Goal: Information Seeking & Learning: Learn about a topic

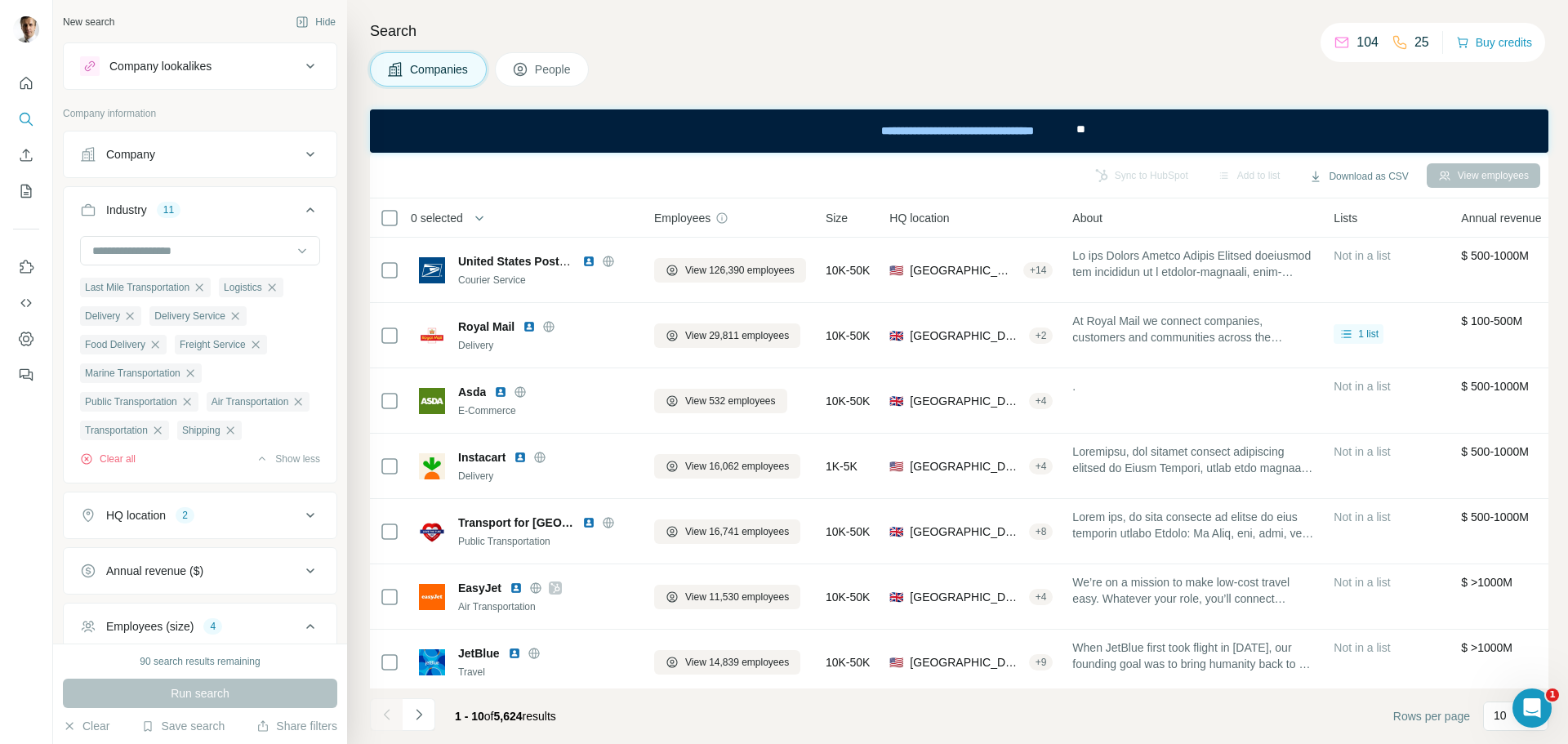
scroll to position [585, 0]
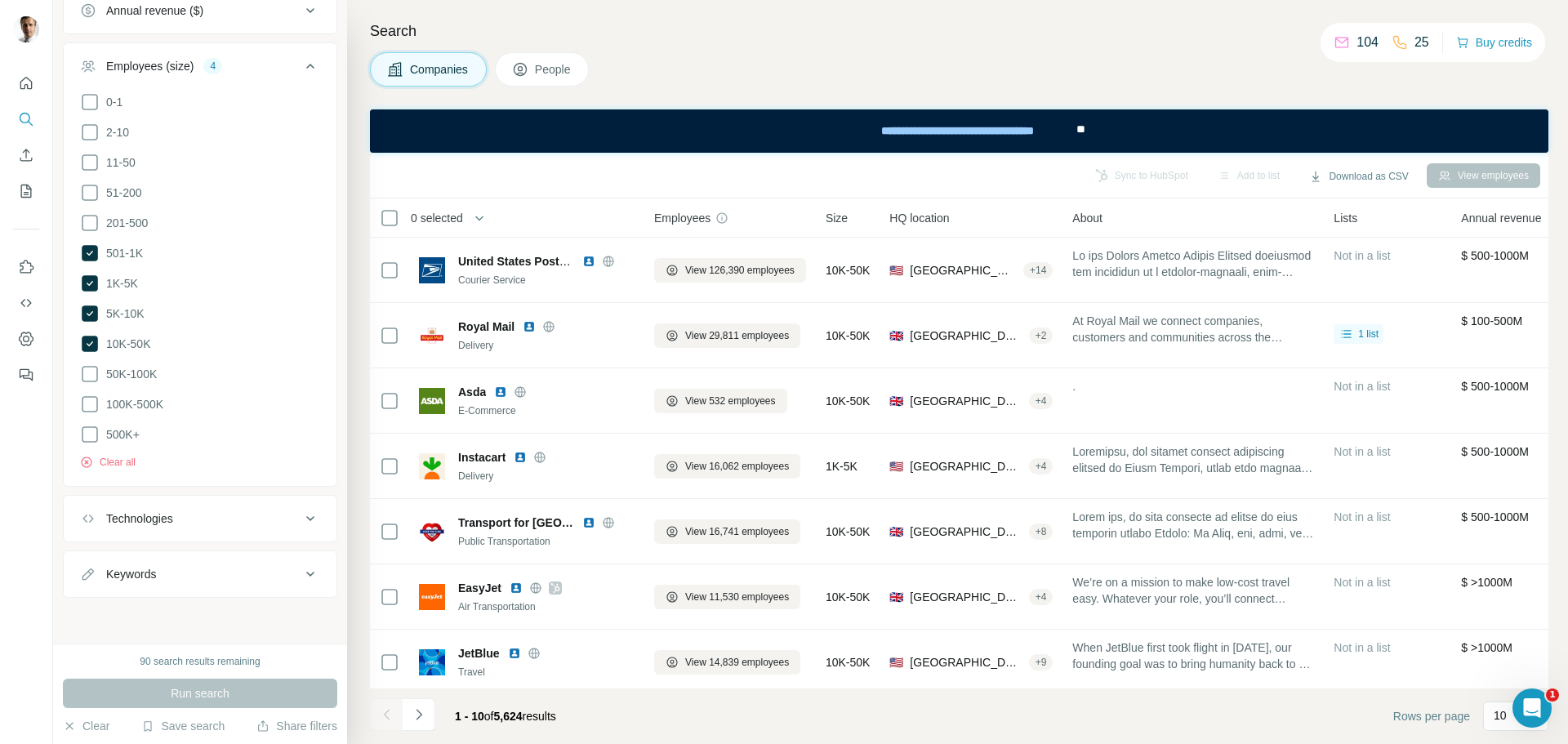
click at [196, 529] on button "Technologies" at bounding box center [199, 518] width 273 height 39
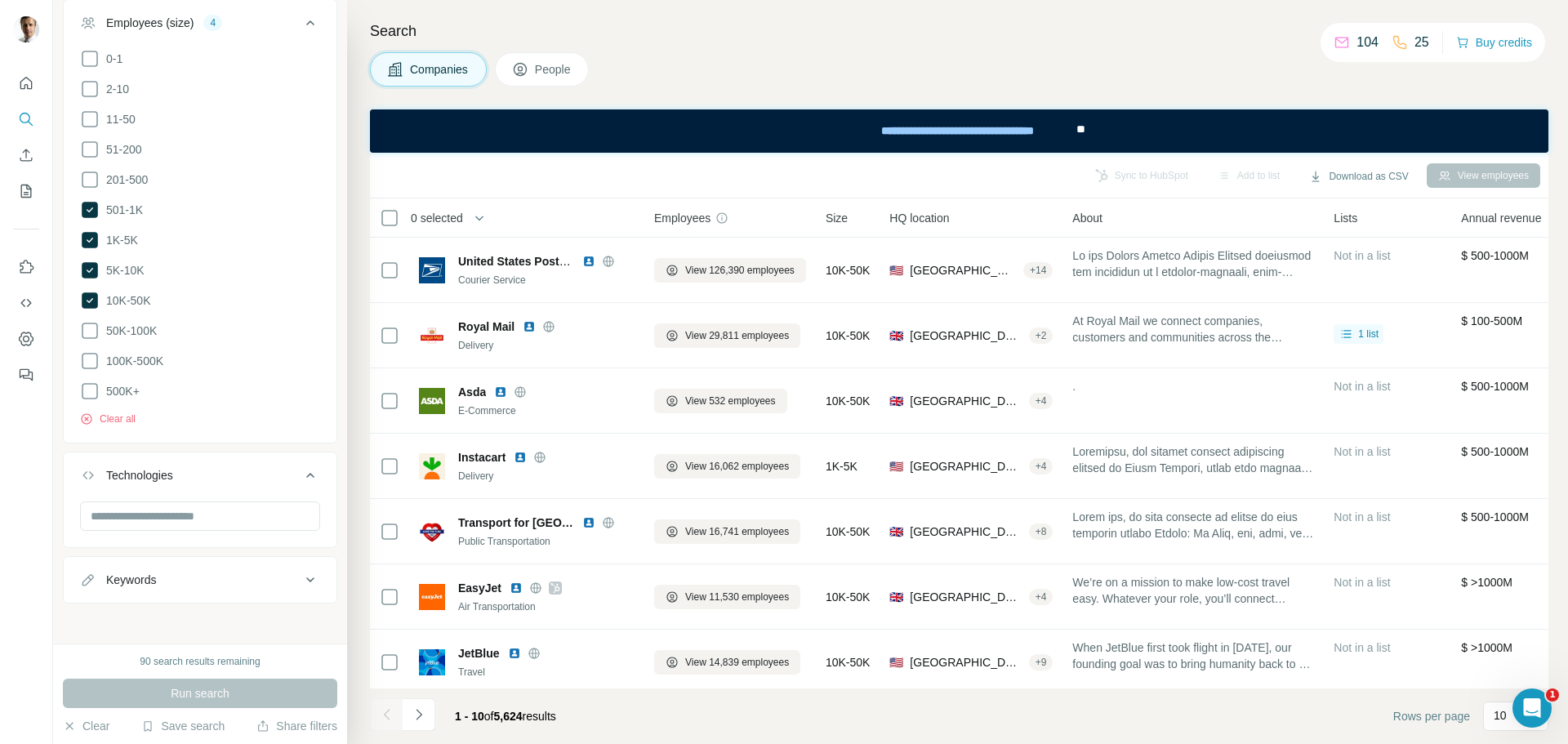
scroll to position [634, 0]
click at [212, 512] on input "text" at bounding box center [200, 510] width 240 height 29
drag, startPoint x: 172, startPoint y: 508, endPoint x: 51, endPoint y: 506, distance: 121.0
click at [51, 506] on div "New search Hide Company lookalikes Company information Company Industry 11 Last…" at bounding box center [784, 372] width 1568 height 744
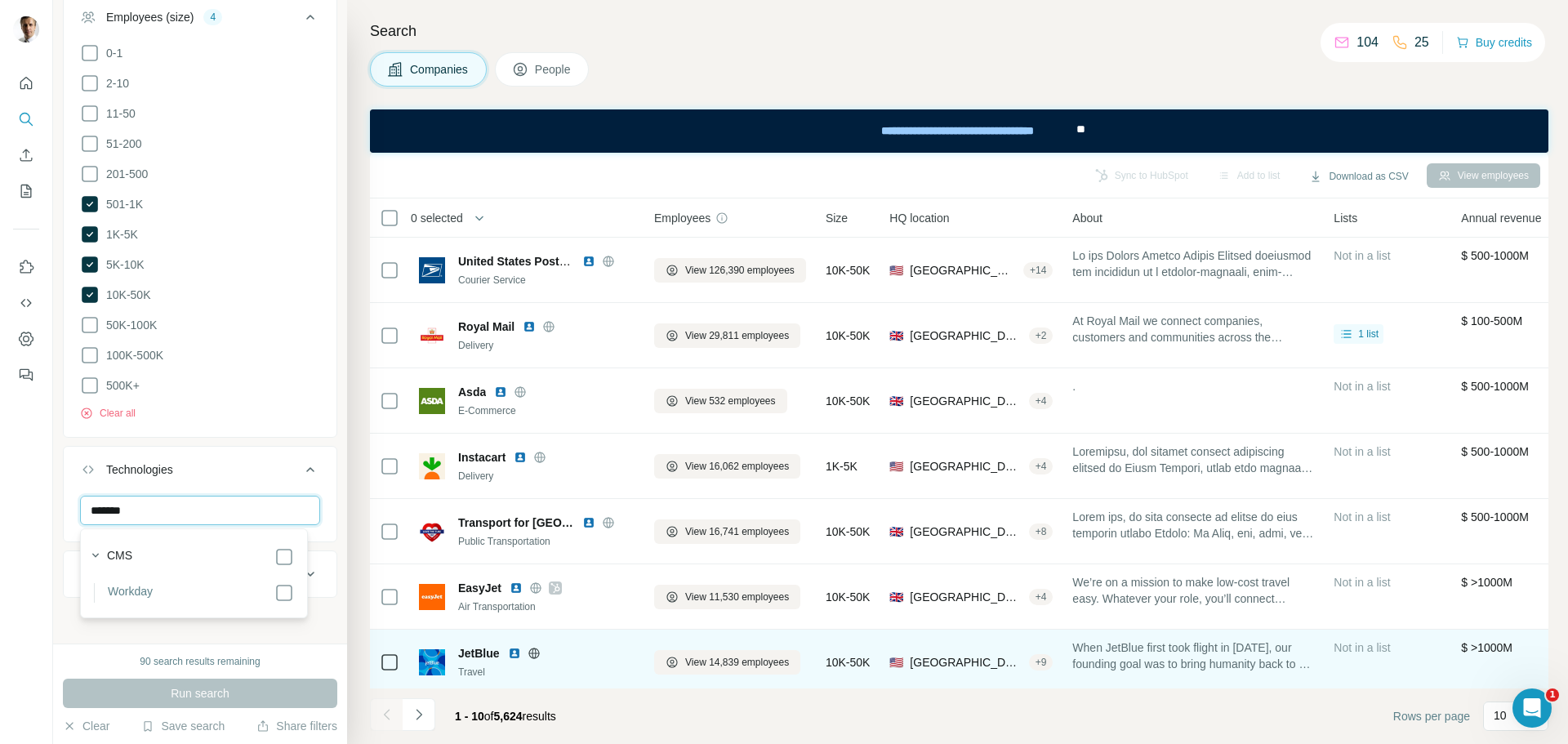
type input "*******"
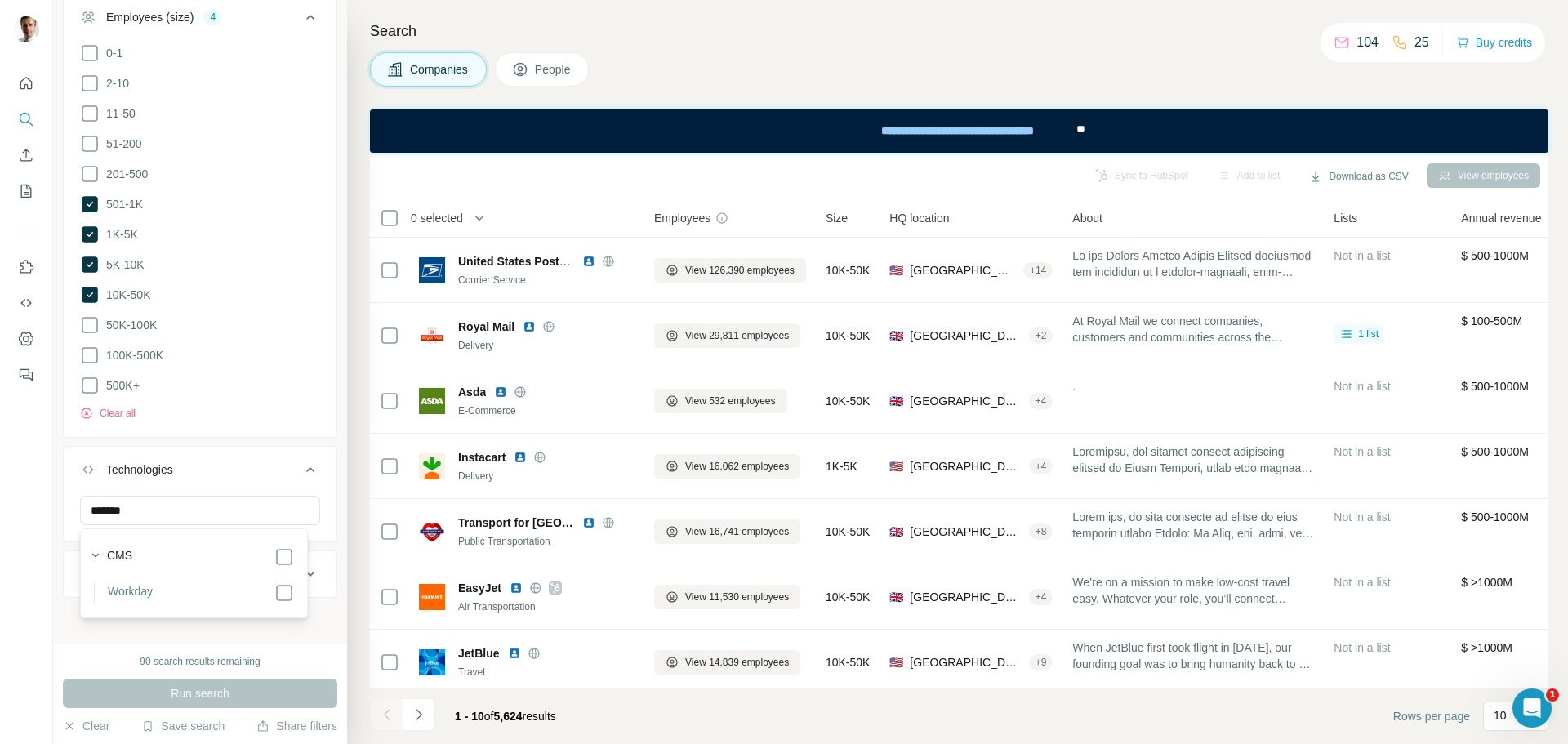
click at [234, 400] on div "Clear all" at bounding box center [200, 408] width 240 height 24
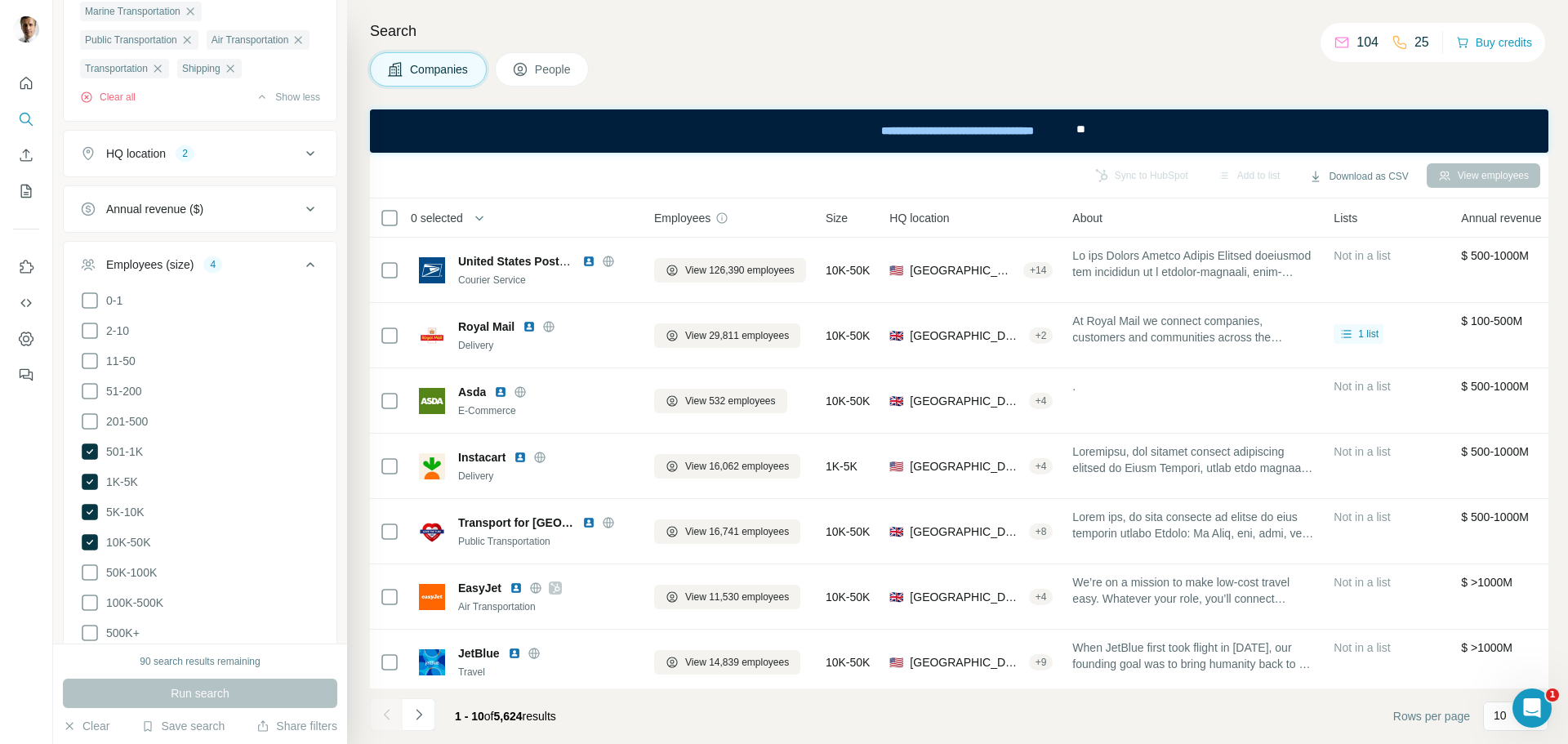
scroll to position [143, 0]
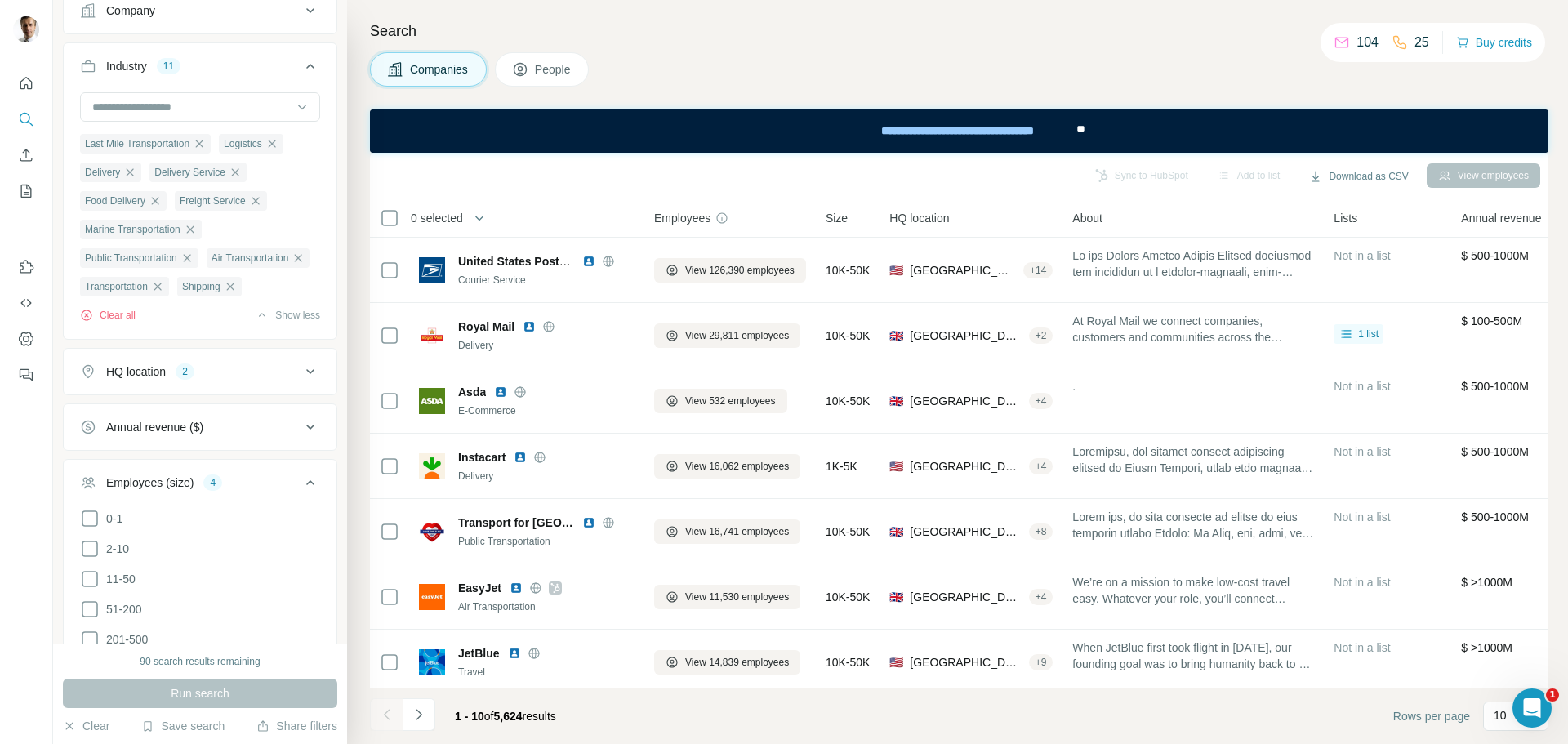
click at [204, 695] on div "Run search" at bounding box center [199, 692] width 275 height 29
click at [201, 691] on div "Run search" at bounding box center [199, 692] width 275 height 29
click at [202, 691] on div "Run search" at bounding box center [199, 692] width 275 height 29
click at [1087, 711] on footer "1 - 10 of 5,624 results Rows per page 10" at bounding box center [959, 716] width 1178 height 56
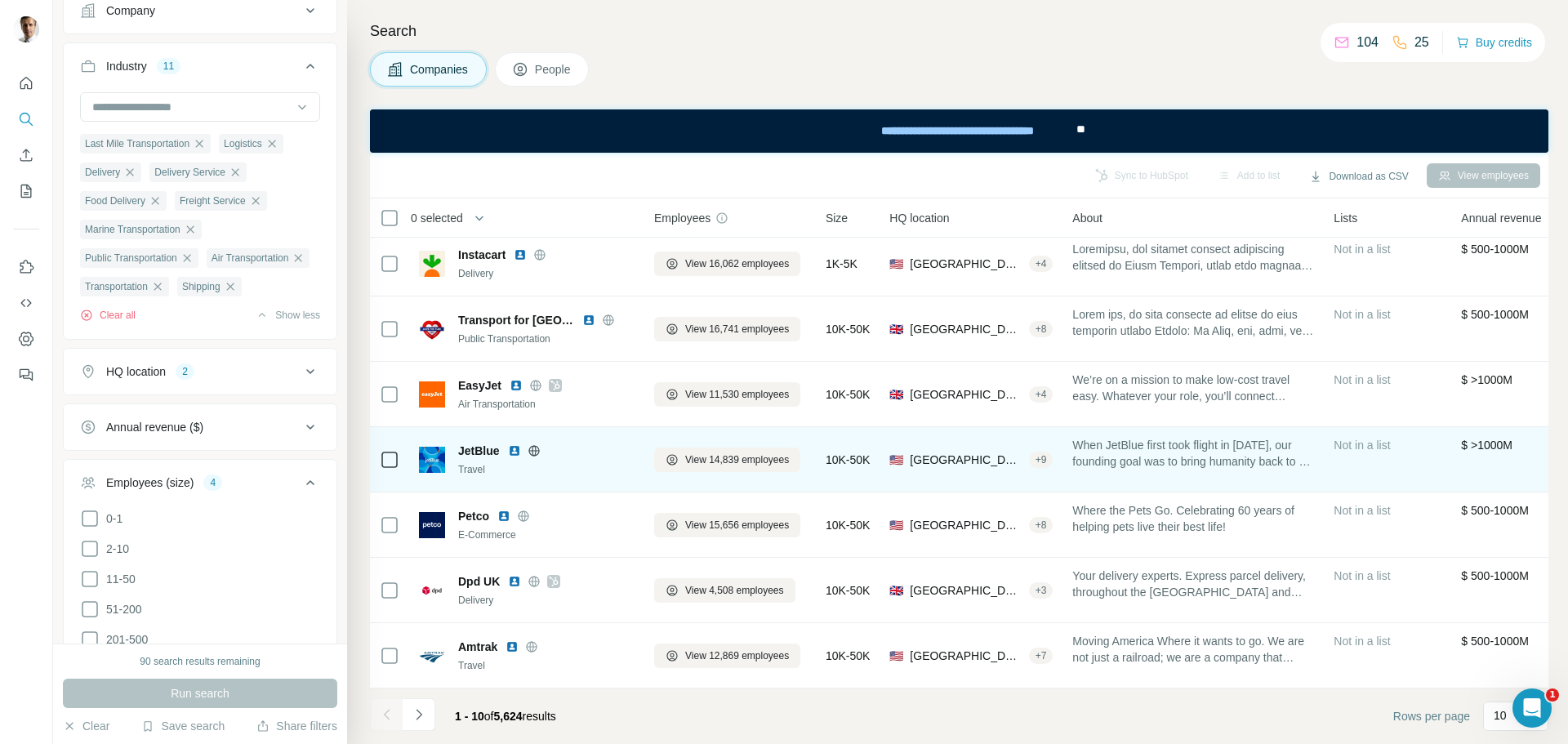
scroll to position [211, 0]
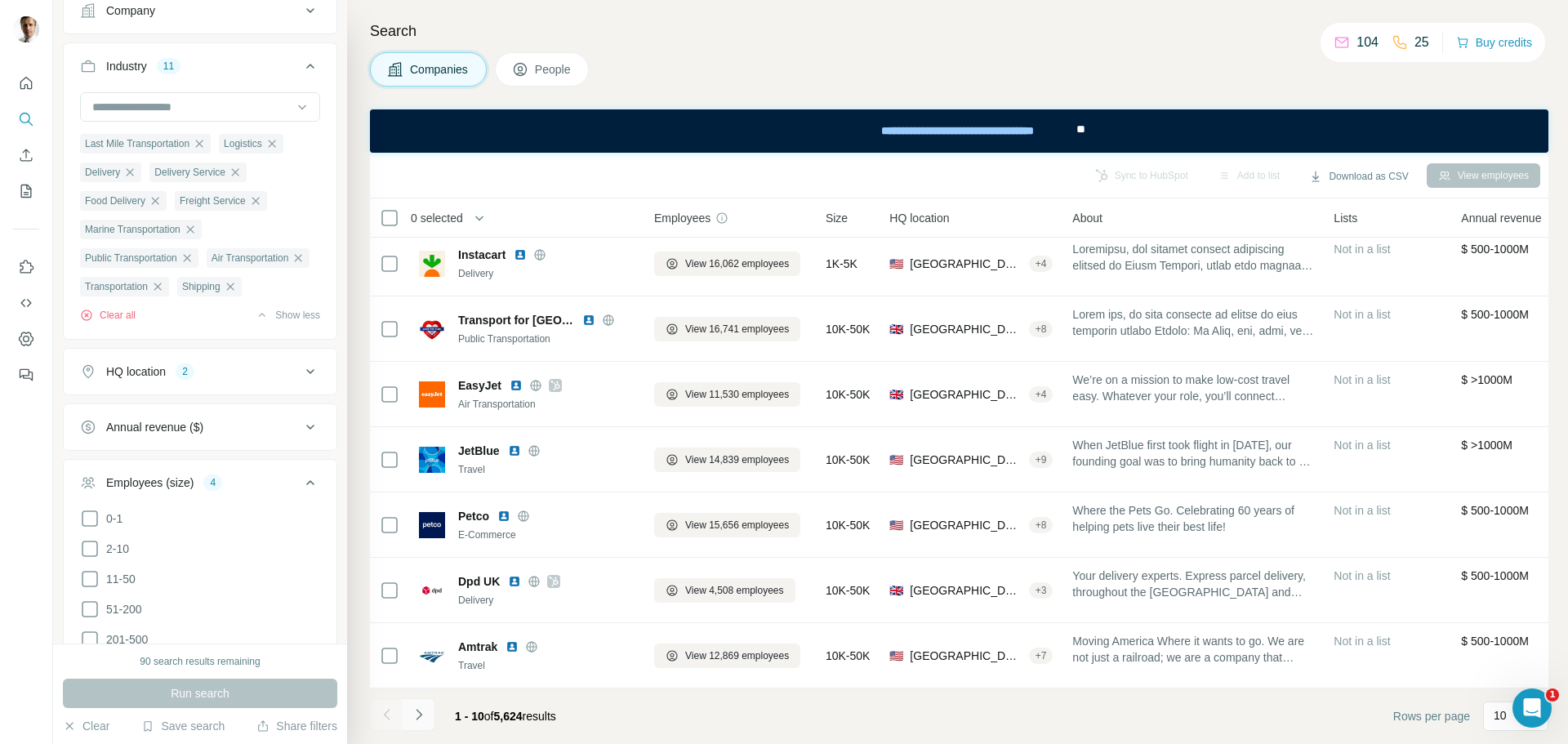
click at [416, 714] on icon "Navigate to next page" at bounding box center [419, 715] width 17 height 17
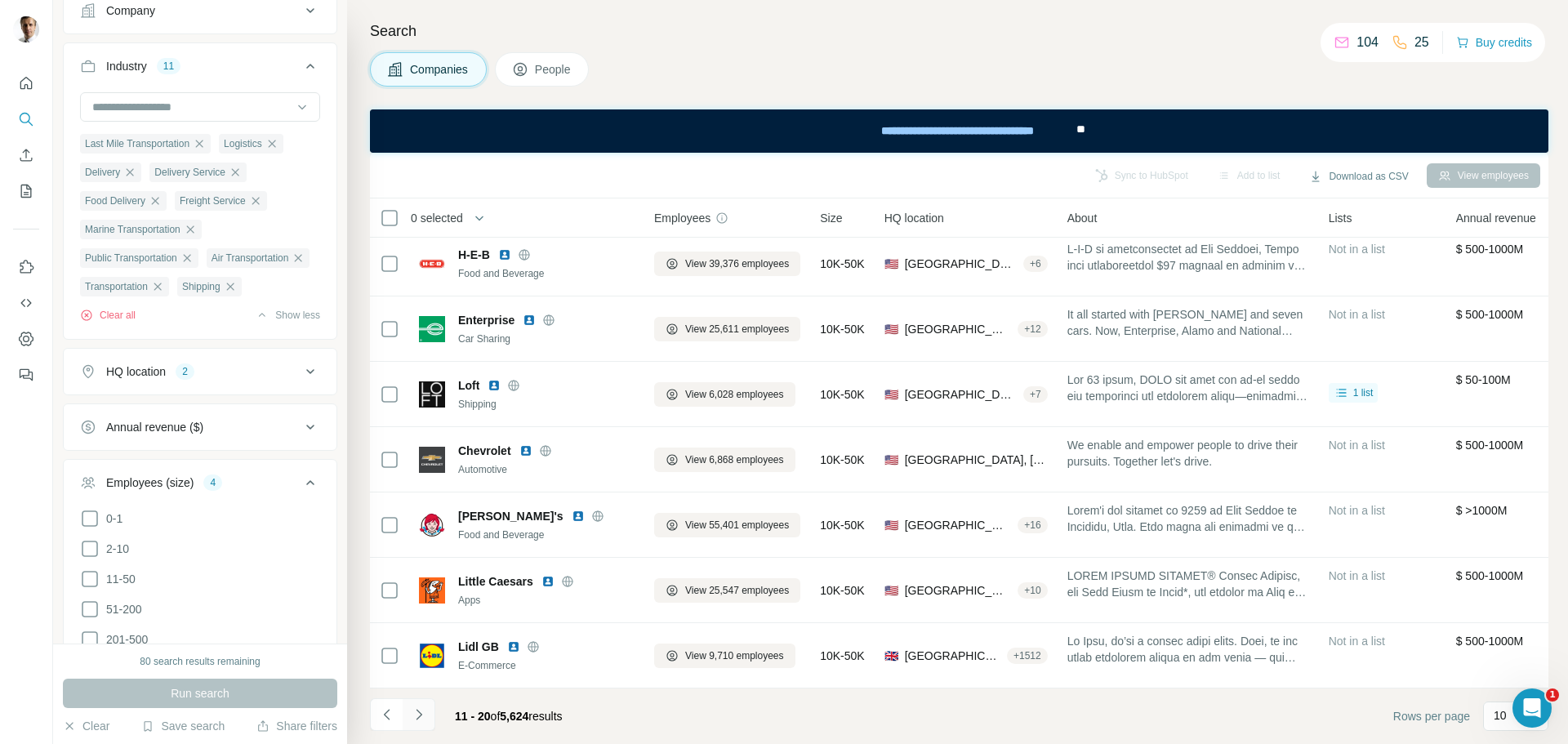
click at [418, 714] on icon "Navigate to next page" at bounding box center [419, 715] width 17 height 17
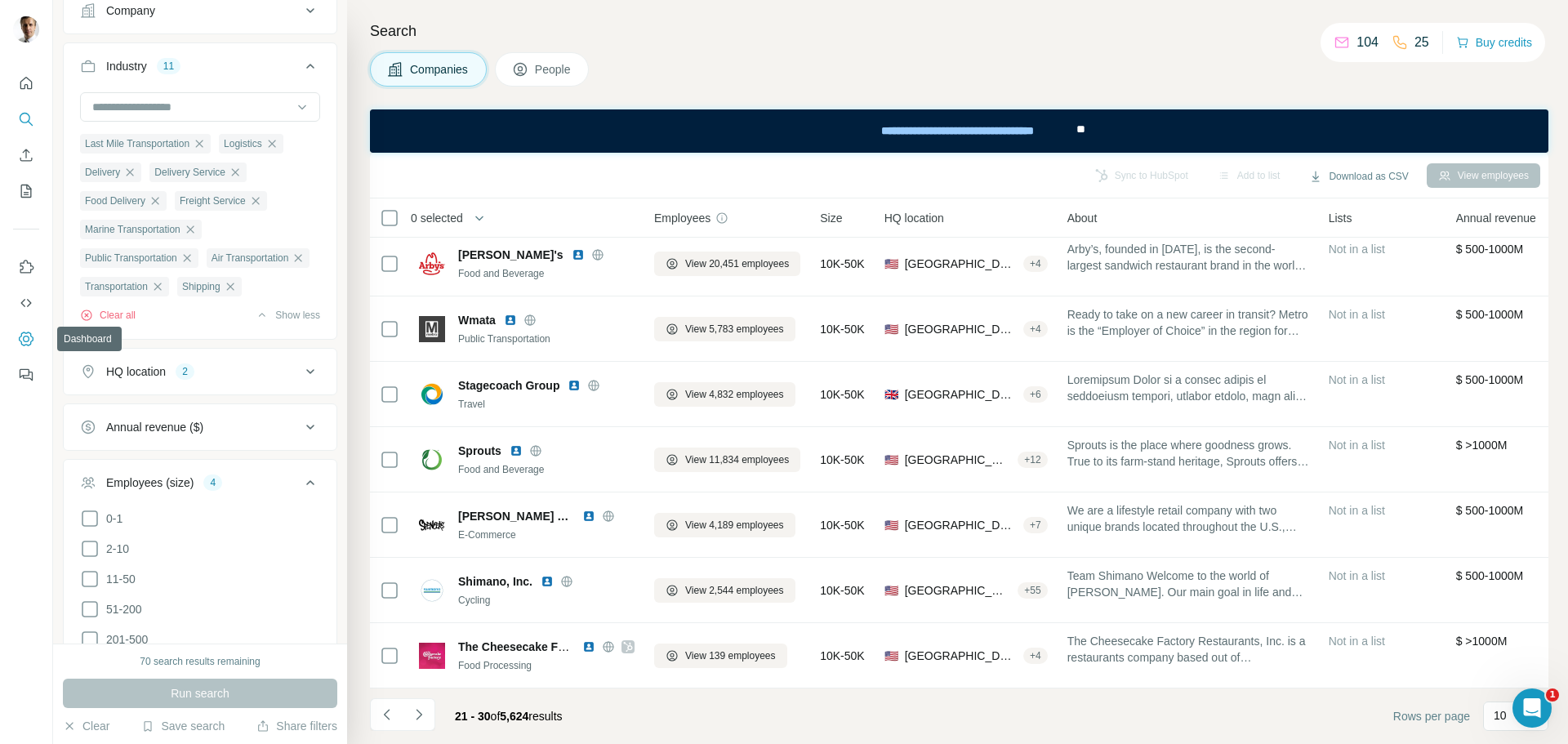
drag, startPoint x: 25, startPoint y: 339, endPoint x: 810, endPoint y: 27, distance: 844.7
click at [810, 27] on h4 "Search" at bounding box center [959, 30] width 1178 height 23
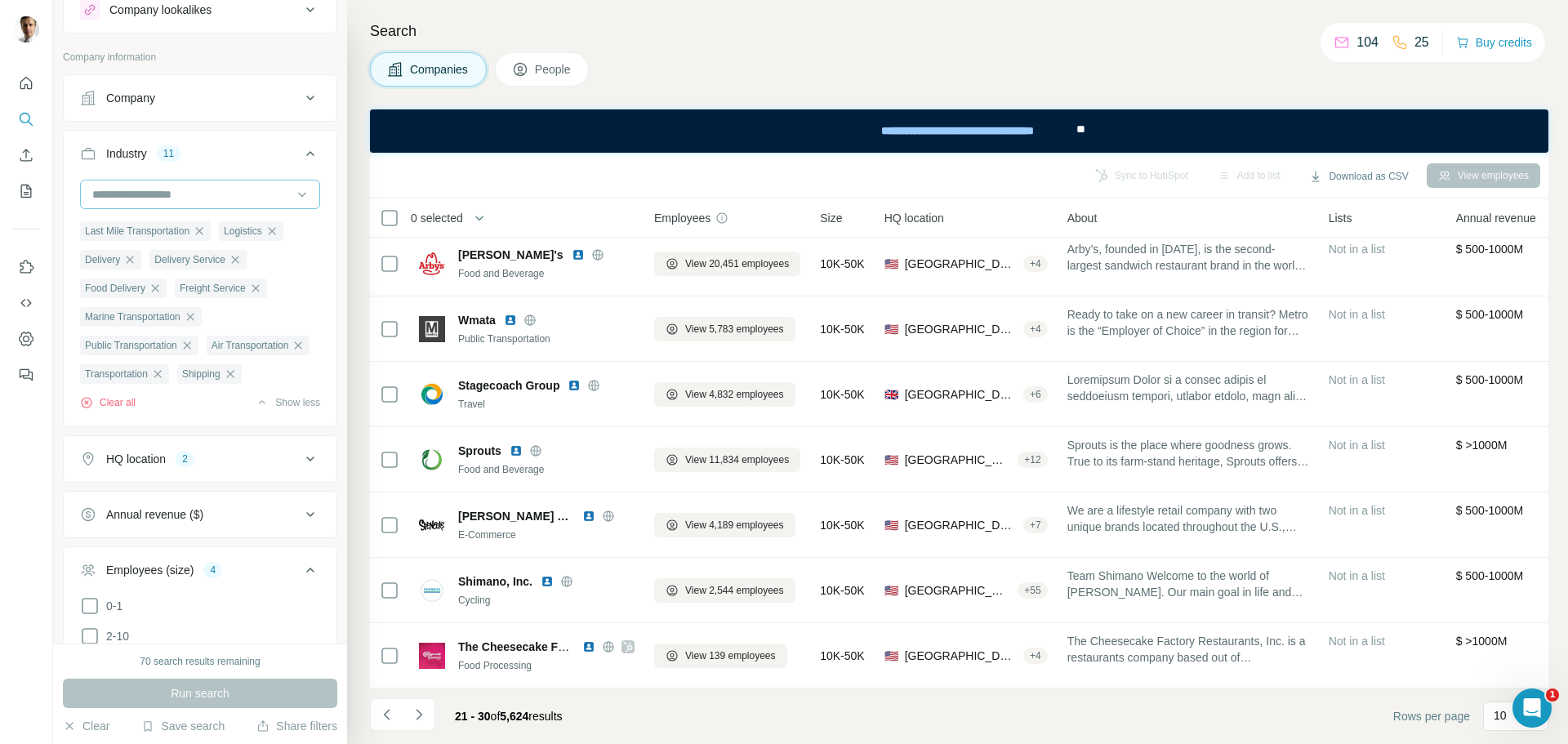
scroll to position [0, 0]
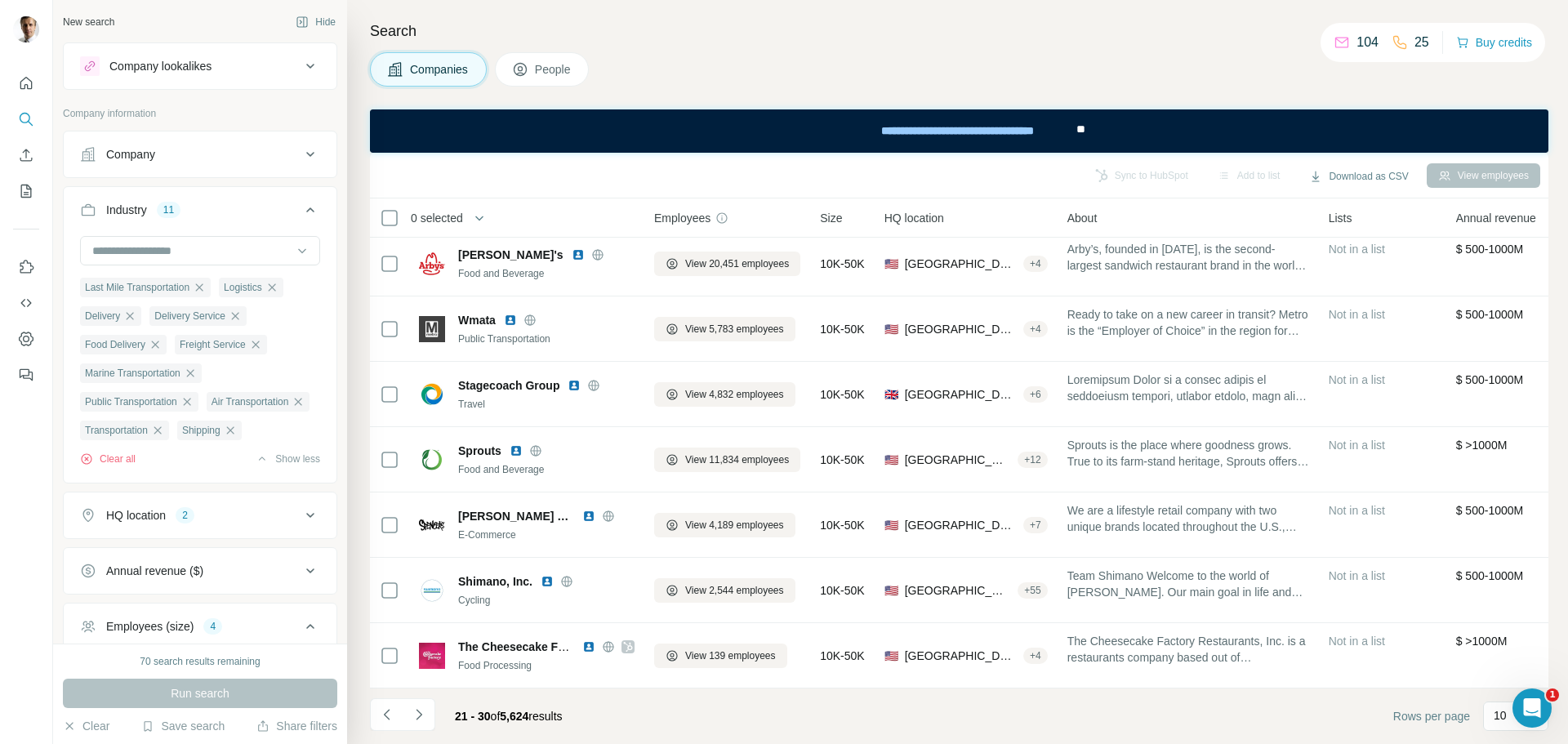
click at [269, 158] on div "Company" at bounding box center [190, 154] width 220 height 17
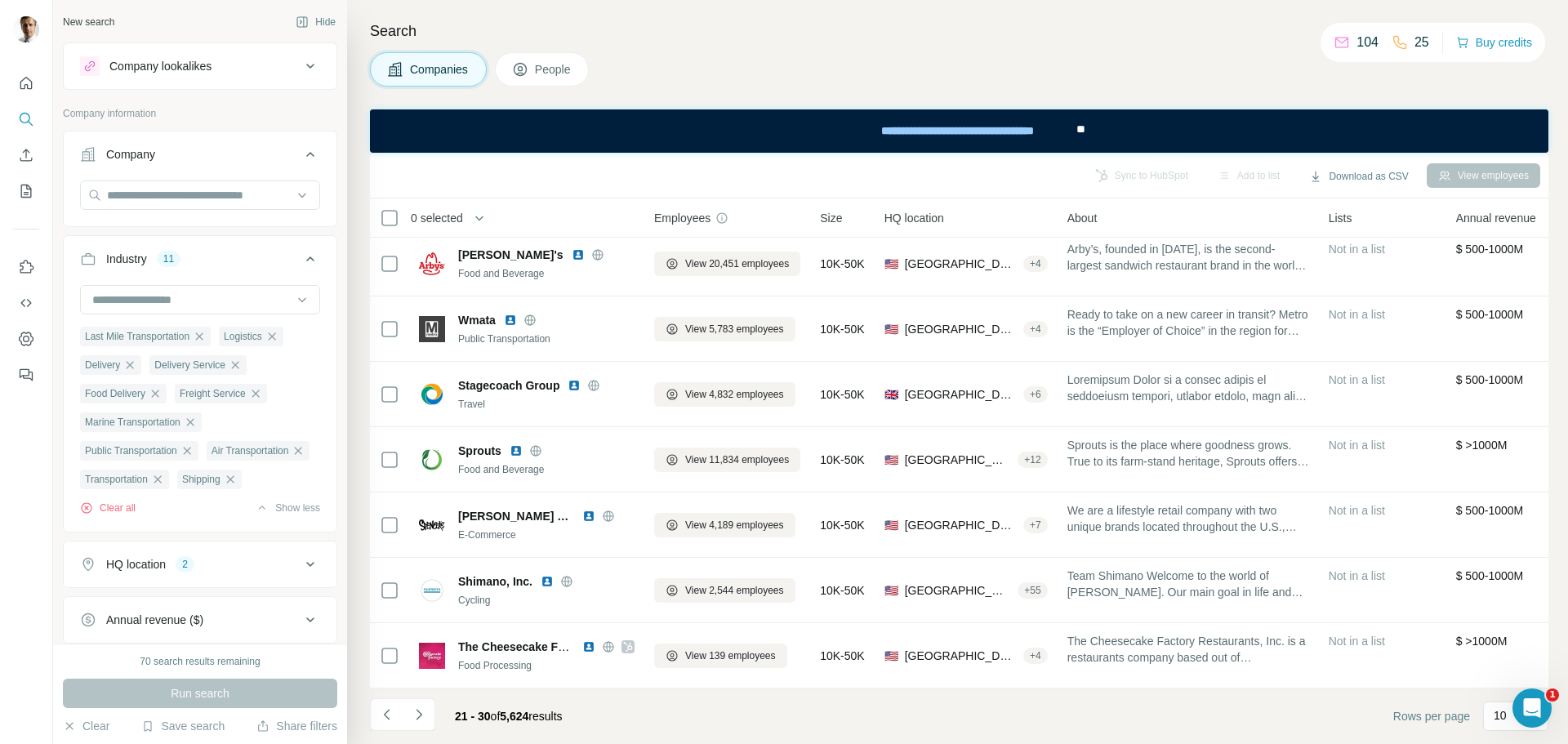
click at [300, 161] on icon at bounding box center [310, 153] width 19 height 19
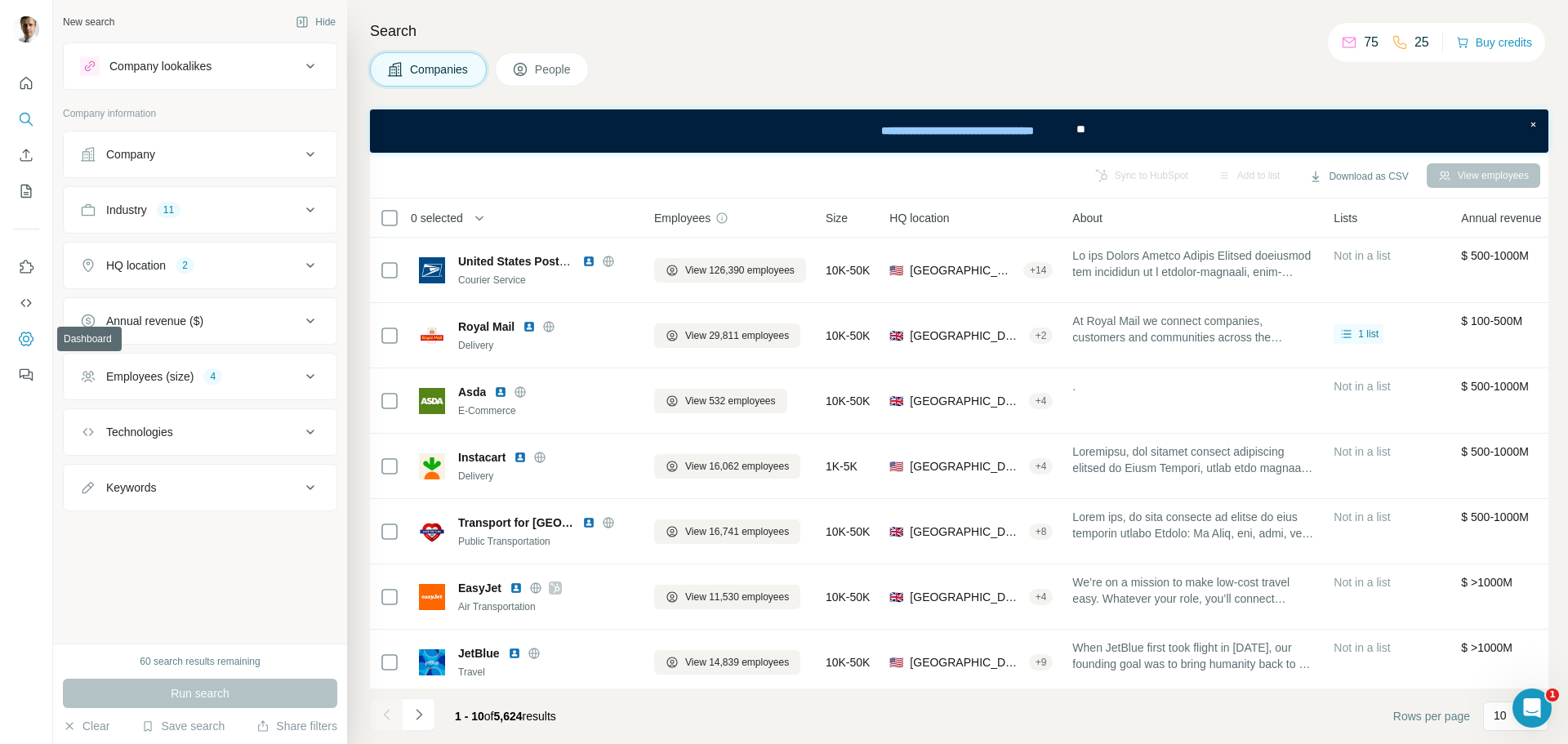
click at [24, 339] on icon "Dashboard" at bounding box center [27, 339] width 17 height 17
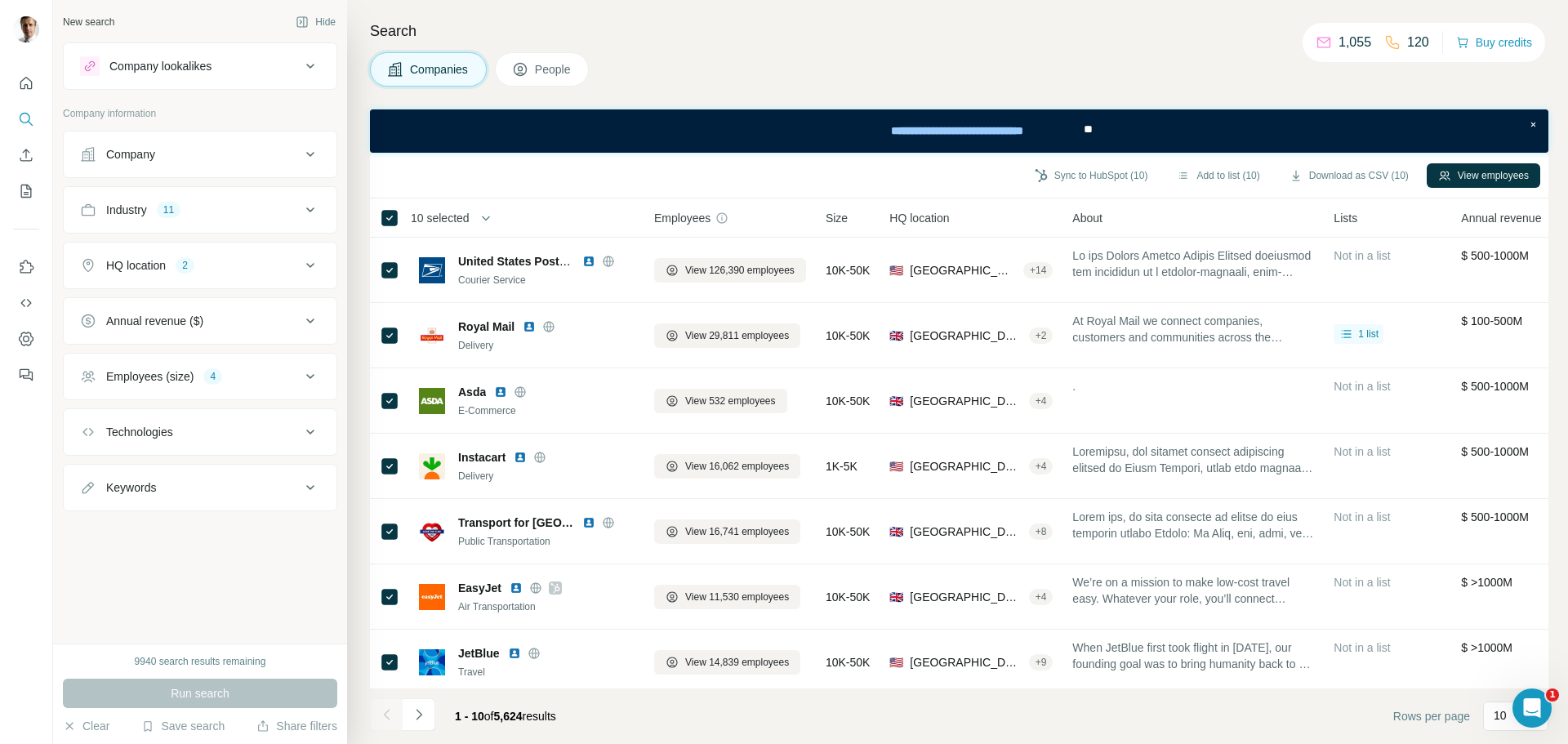
click at [527, 76] on icon at bounding box center [521, 69] width 17 height 17
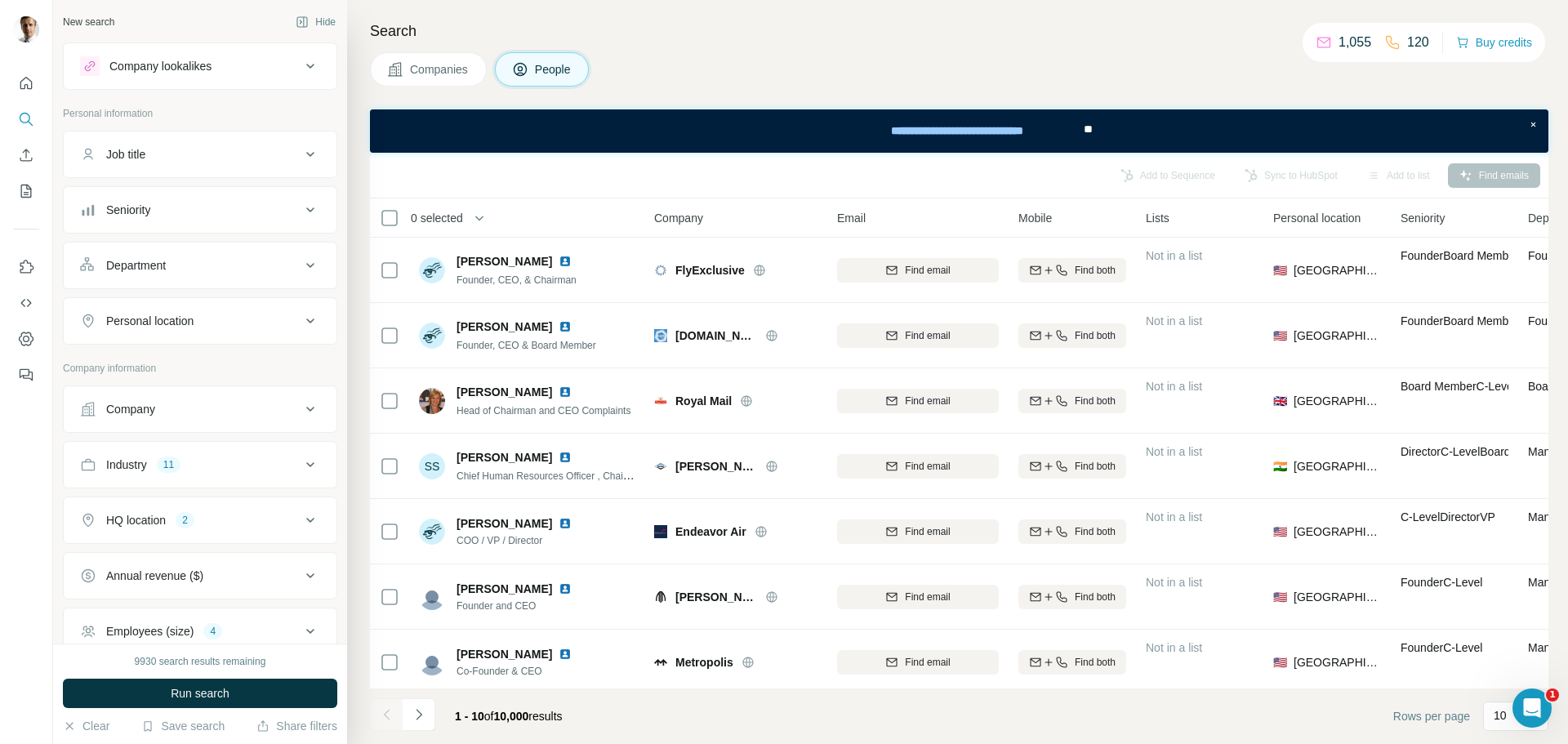
click at [254, 153] on div "Job title" at bounding box center [190, 154] width 220 height 17
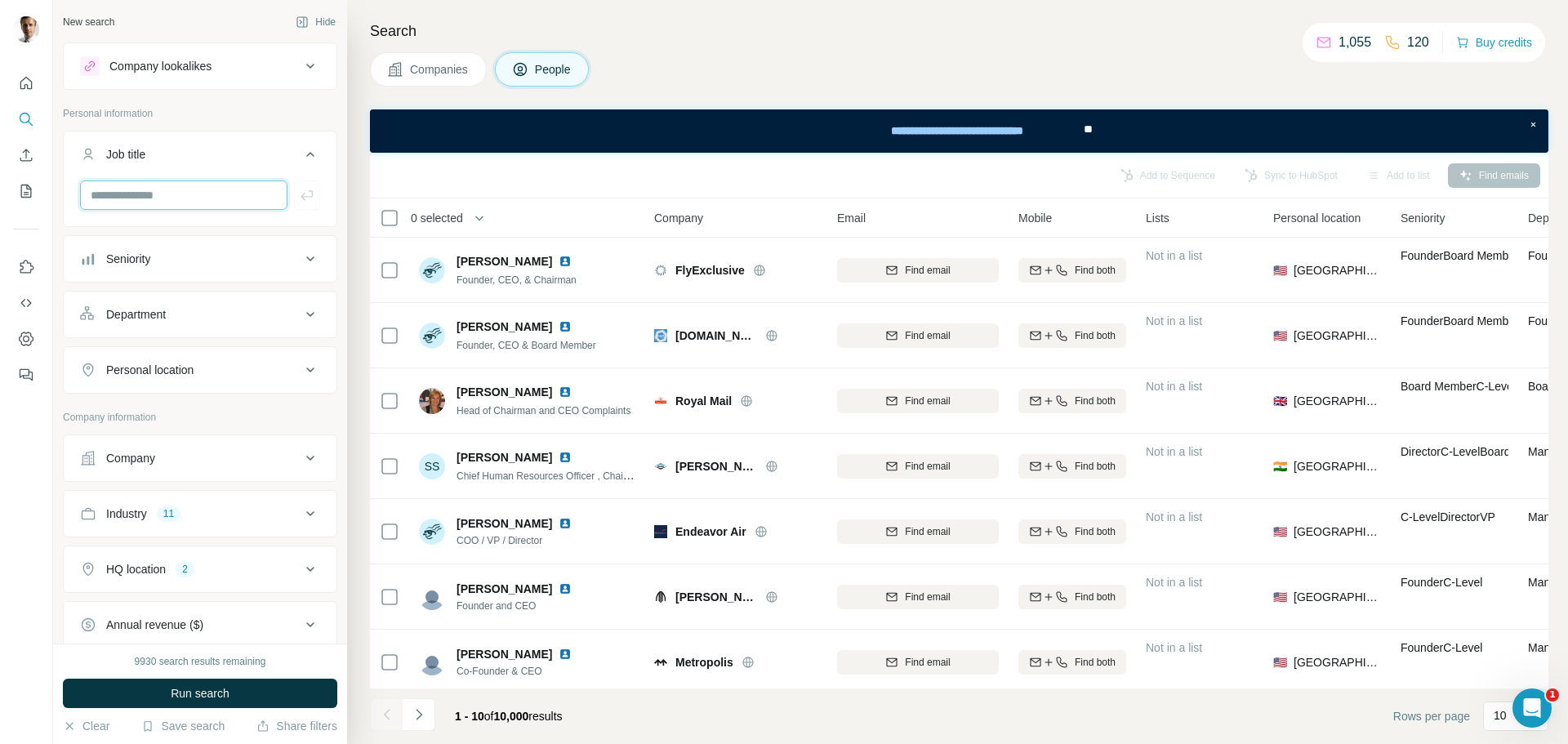
click at [213, 197] on input "text" at bounding box center [184, 194] width 208 height 29
type input "****"
type input "**********"
click at [184, 193] on input "text" at bounding box center [178, 194] width 195 height 29
click at [212, 194] on input "text" at bounding box center [178, 194] width 195 height 29
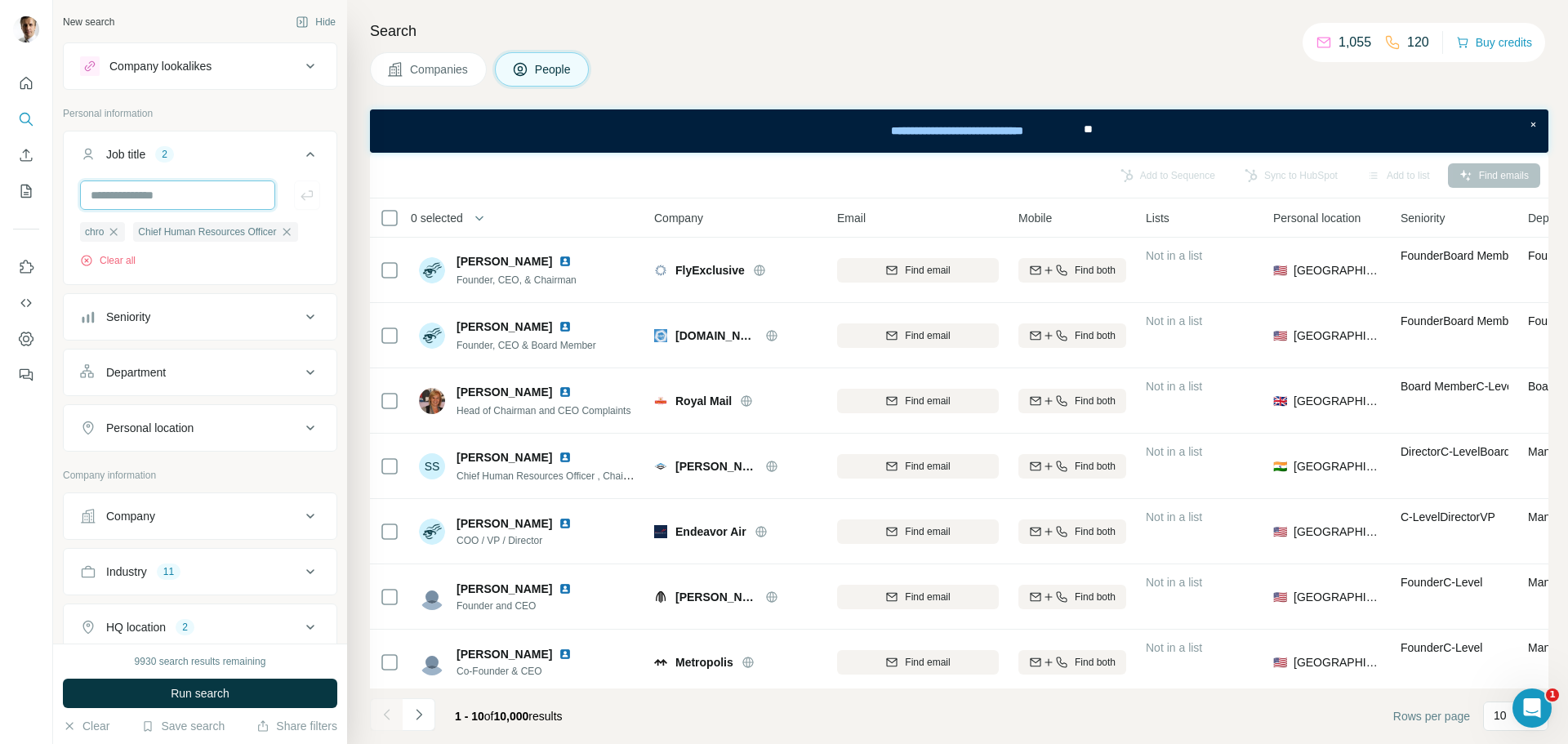
paste input "**********"
drag, startPoint x: 266, startPoint y: 193, endPoint x: 0, endPoint y: 196, distance: 266.0
click at [0, 196] on div "**********" at bounding box center [784, 372] width 1568 height 744
type input "**********"
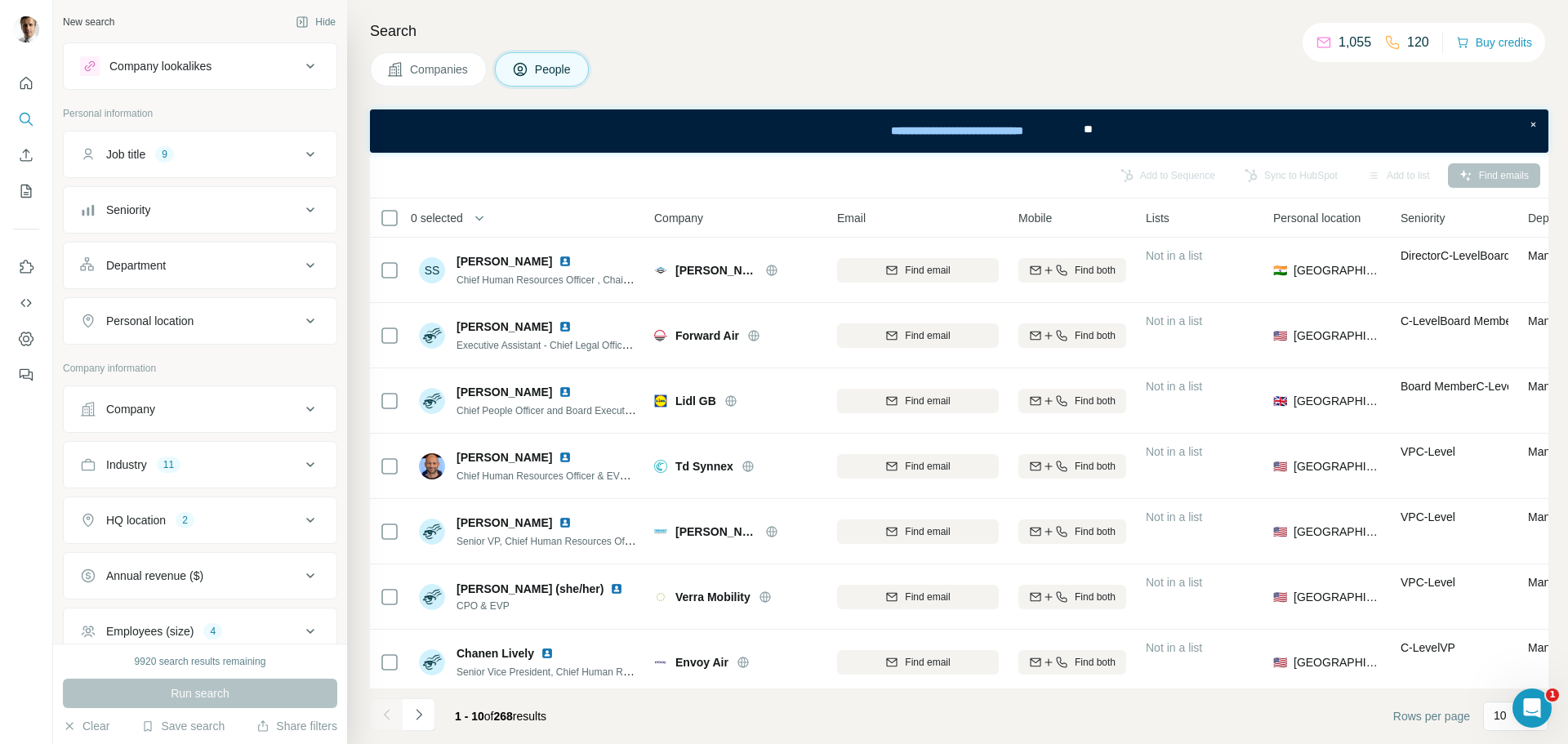
click at [202, 153] on div "Job title 9" at bounding box center [190, 154] width 220 height 17
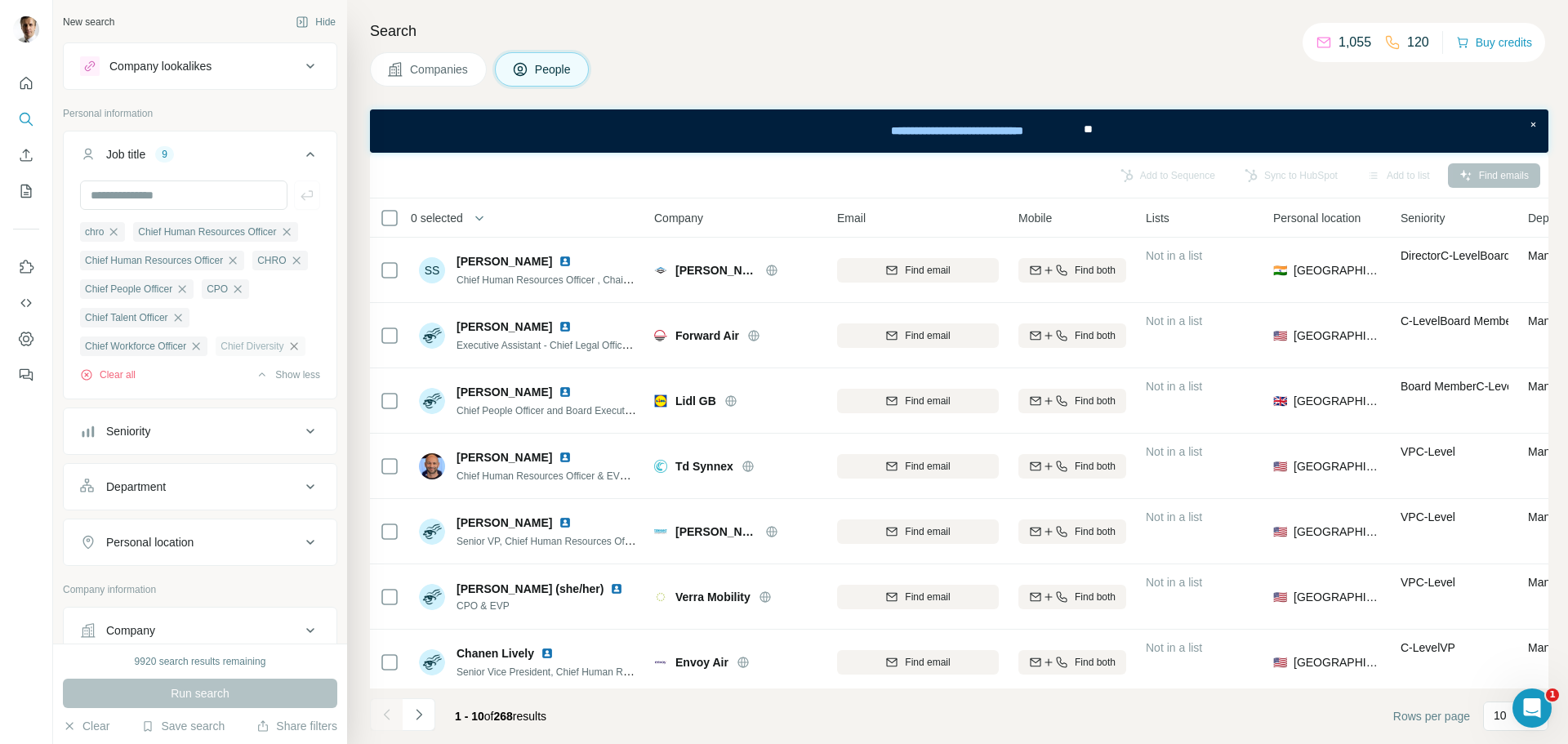
click at [288, 353] on icon "button" at bounding box center [295, 346] width 13 height 13
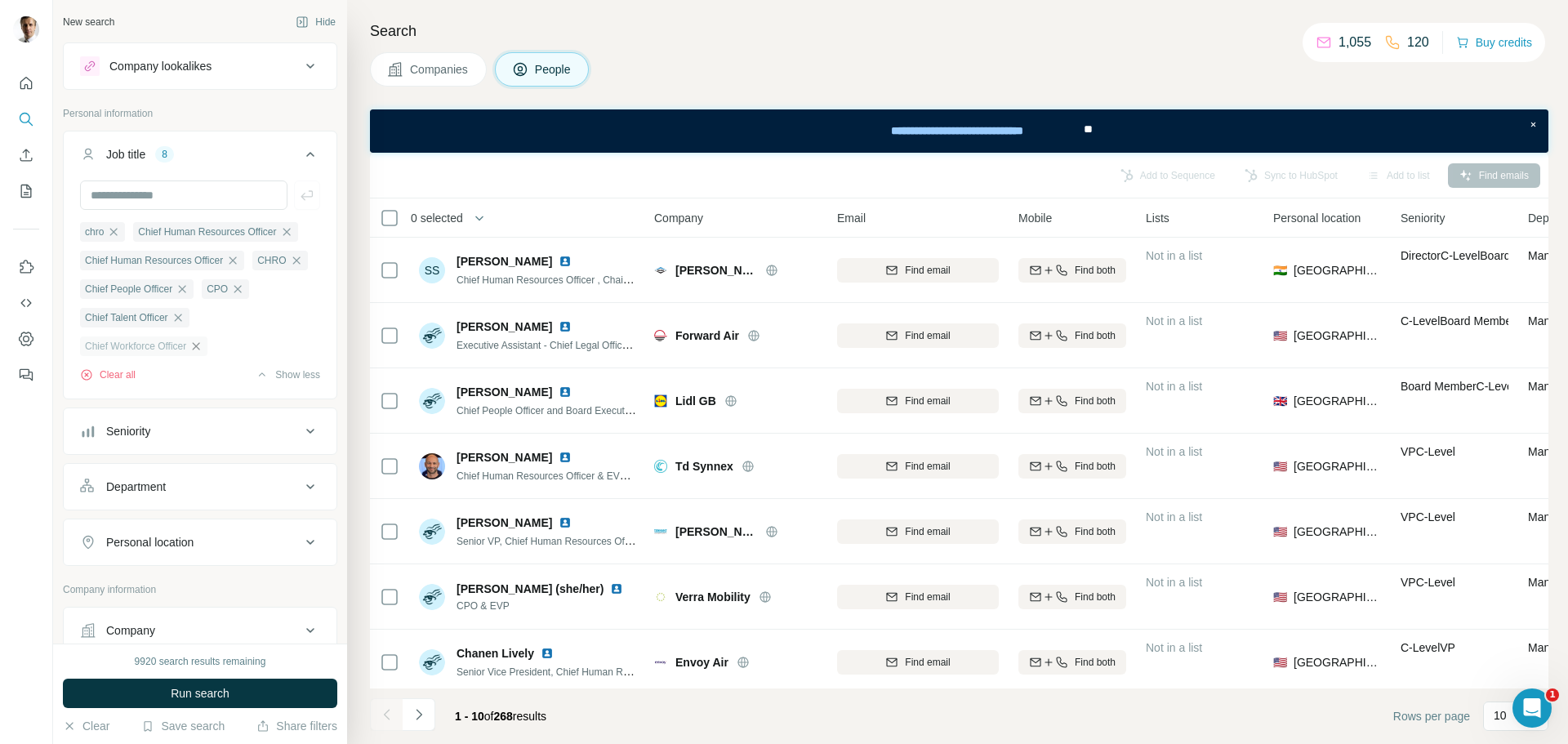
click at [200, 349] on icon "button" at bounding box center [196, 345] width 8 height 8
click at [184, 319] on icon "button" at bounding box center [179, 318] width 13 height 13
click at [189, 291] on icon "button" at bounding box center [182, 289] width 13 height 13
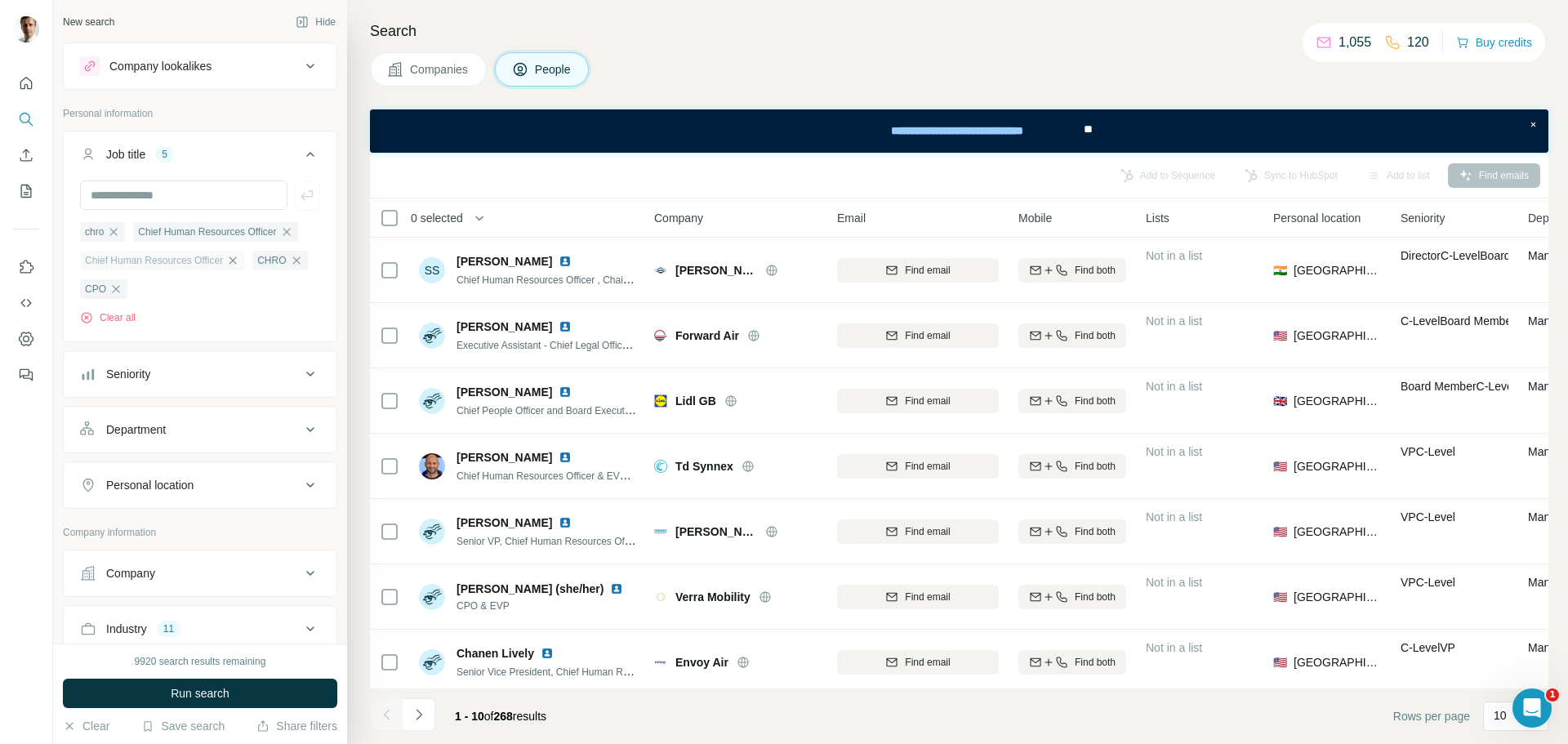
click at [237, 261] on icon "button" at bounding box center [233, 259] width 8 height 8
click at [113, 232] on icon "button" at bounding box center [113, 232] width 13 height 13
click at [179, 189] on input "text" at bounding box center [184, 194] width 208 height 29
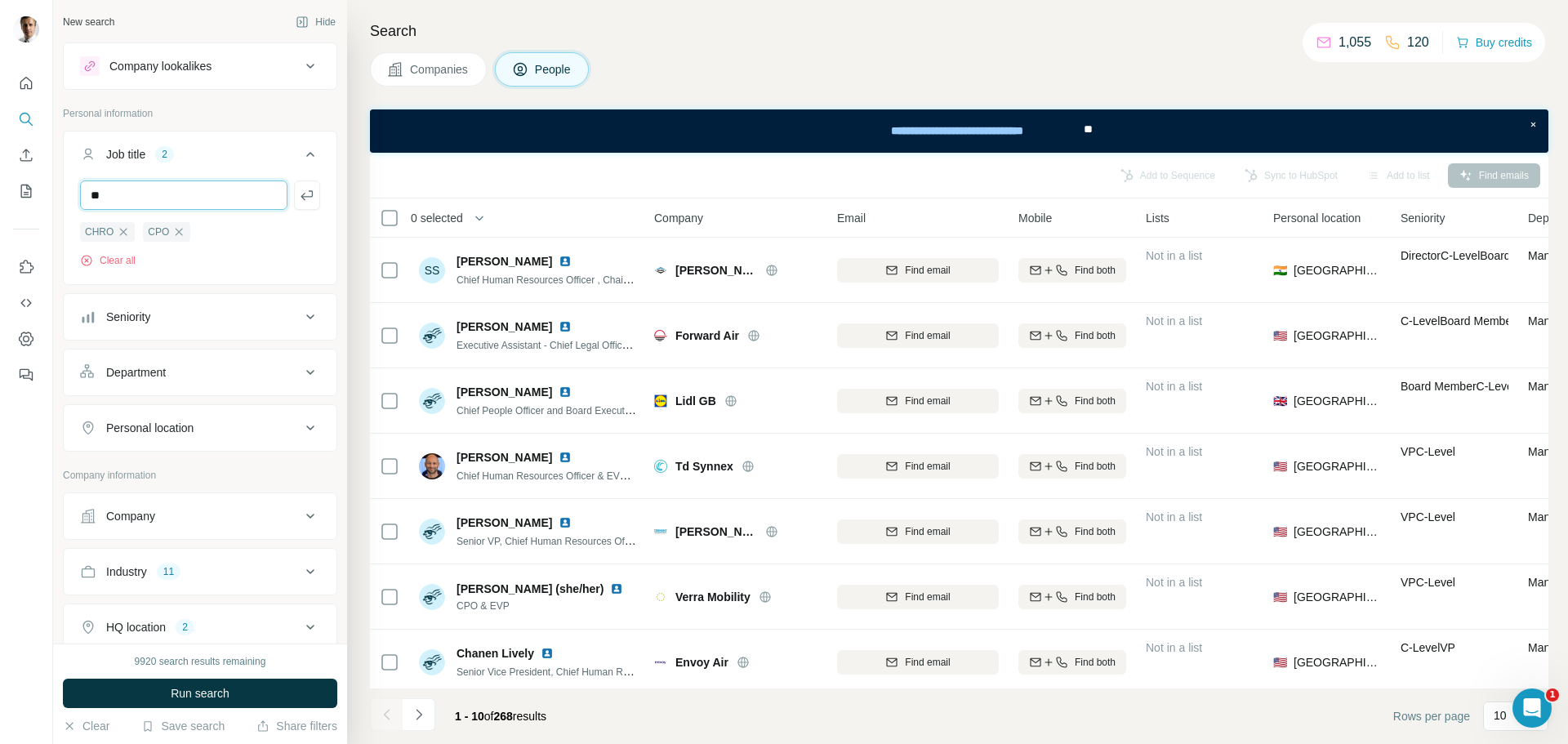
type input "*"
type input "******"
type input "**********"
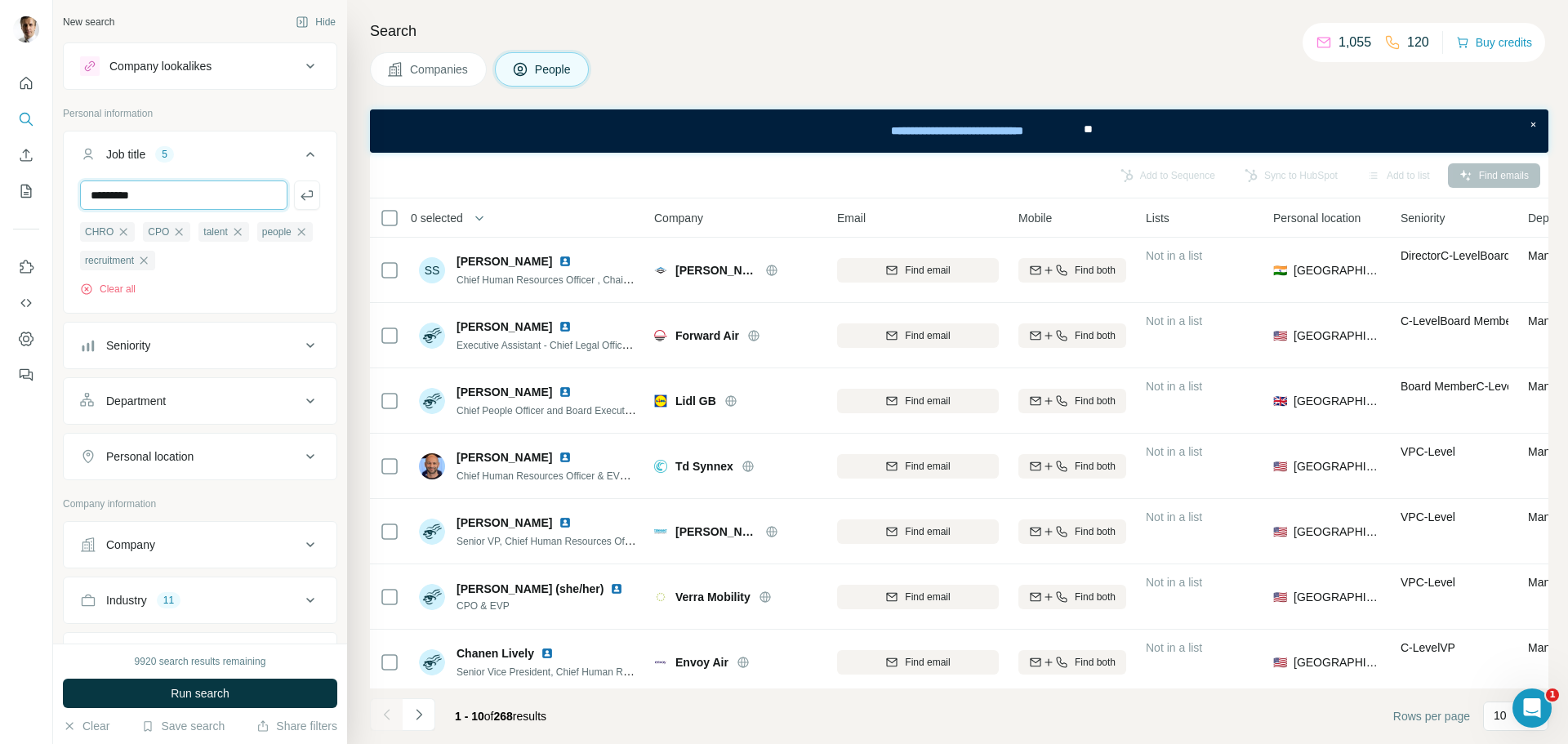
type input "*********"
click at [207, 187] on input "text" at bounding box center [184, 194] width 208 height 29
type input "**********"
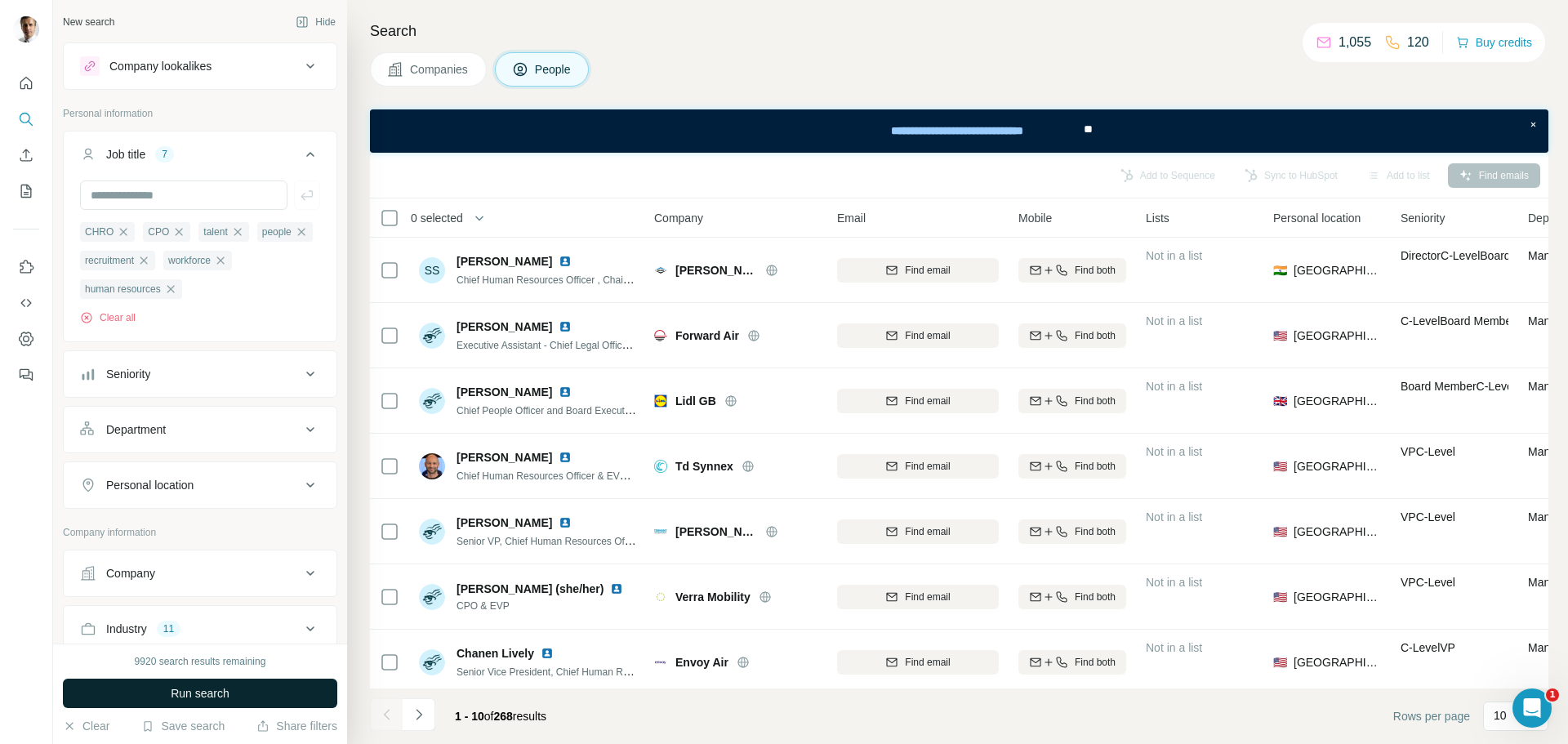
click at [221, 692] on span "Run search" at bounding box center [200, 693] width 58 height 17
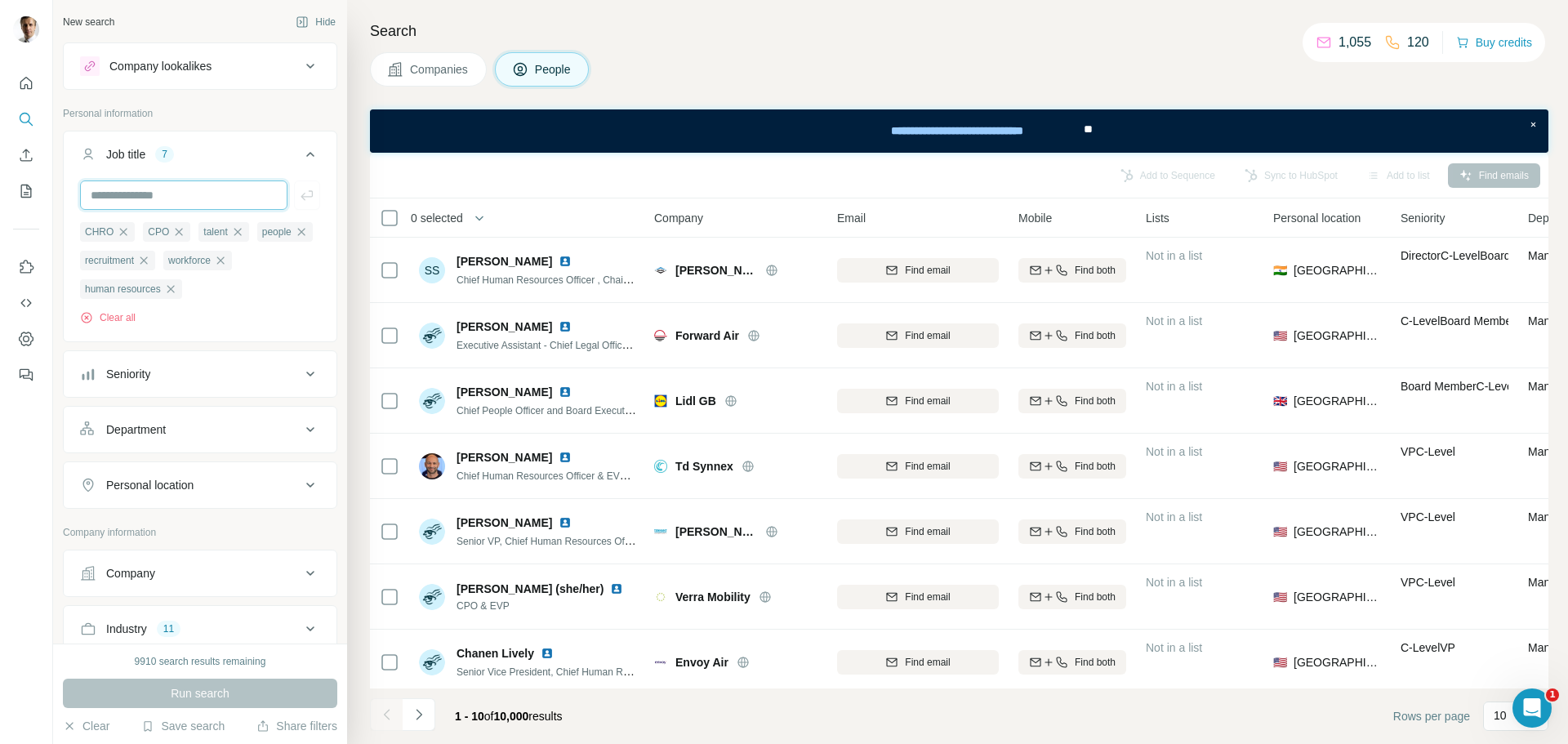
click at [236, 191] on input "text" at bounding box center [184, 194] width 208 height 29
type input "******"
click at [212, 375] on div "Seniority" at bounding box center [190, 374] width 220 height 17
click at [94, 417] on icon at bounding box center [89, 415] width 19 height 19
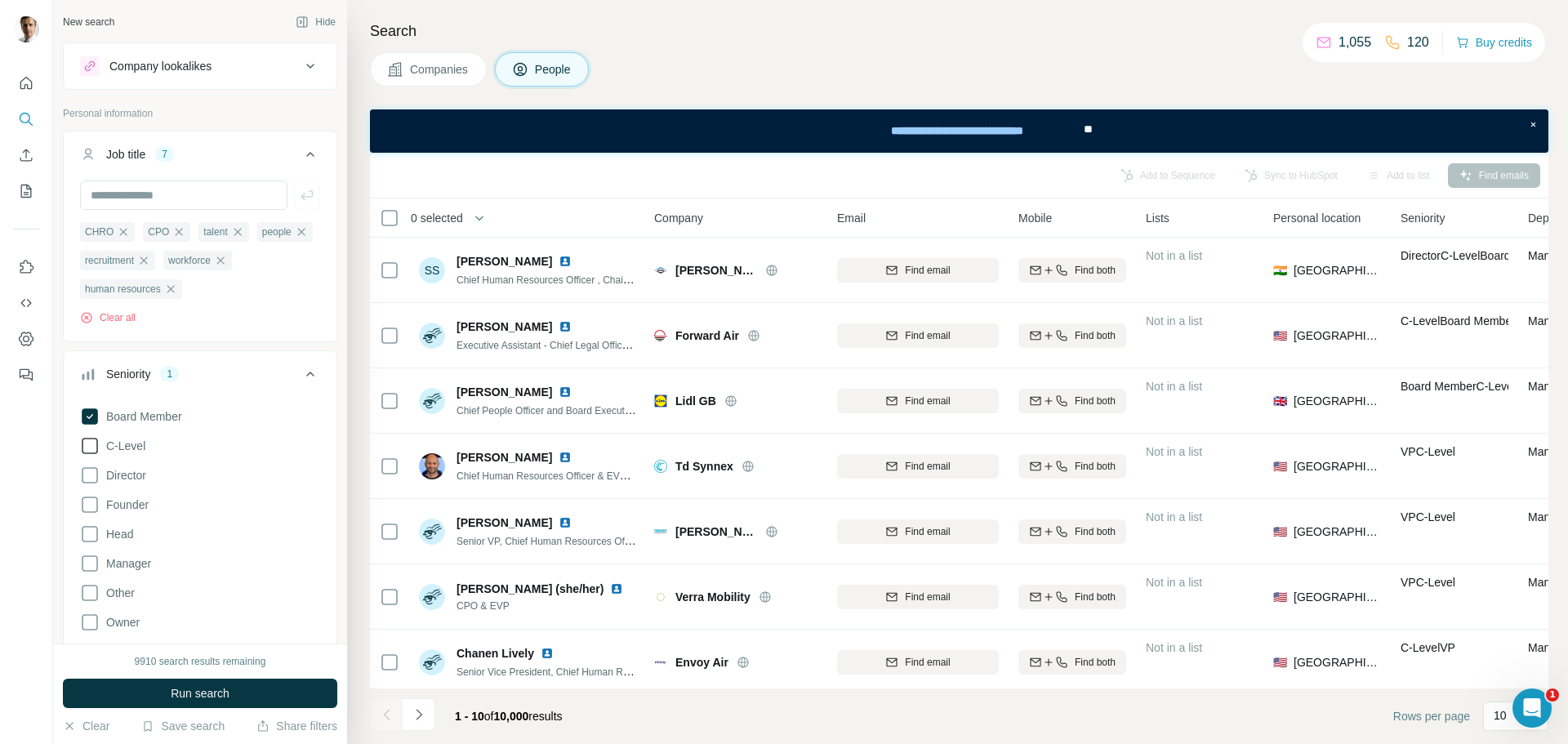
drag, startPoint x: 83, startPoint y: 447, endPoint x: 88, endPoint y: 440, distance: 8.6
click at [84, 447] on icon at bounding box center [89, 445] width 19 height 19
click at [88, 423] on icon at bounding box center [90, 416] width 17 height 17
click at [85, 481] on icon at bounding box center [89, 475] width 19 height 19
click at [89, 507] on icon at bounding box center [89, 504] width 19 height 19
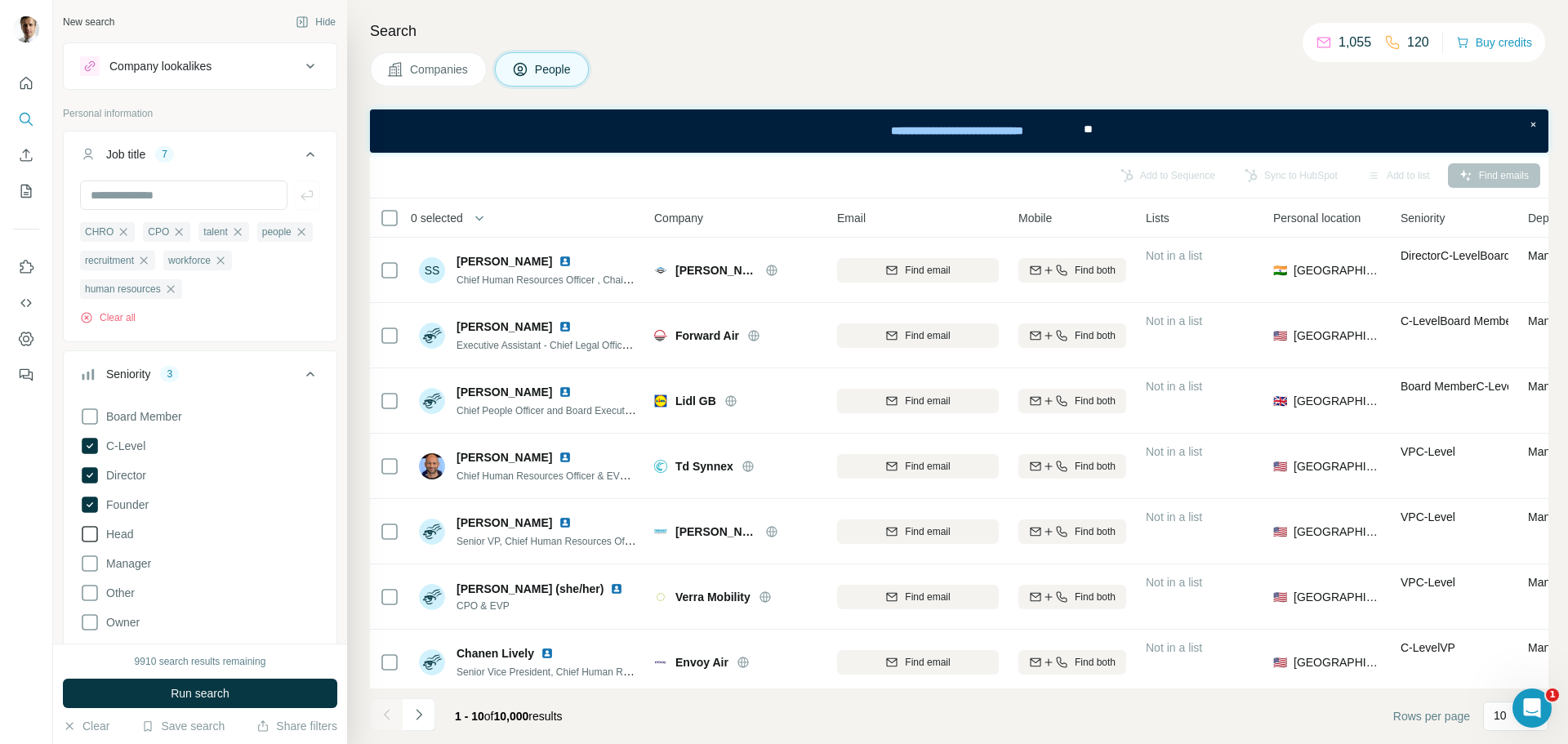
click at [89, 538] on icon at bounding box center [89, 533] width 19 height 19
click at [194, 689] on span "Run search" at bounding box center [200, 693] width 58 height 17
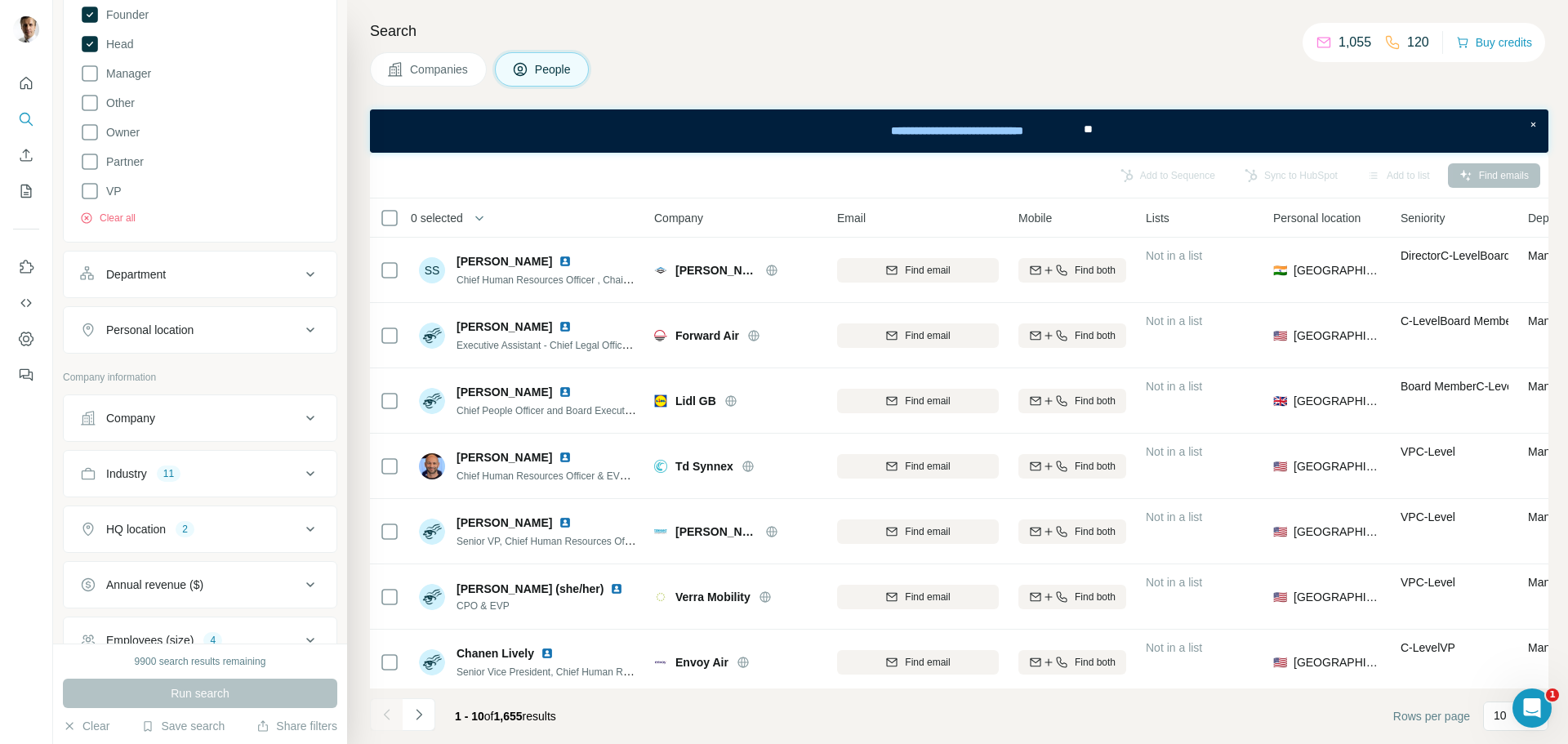
scroll to position [653, 0]
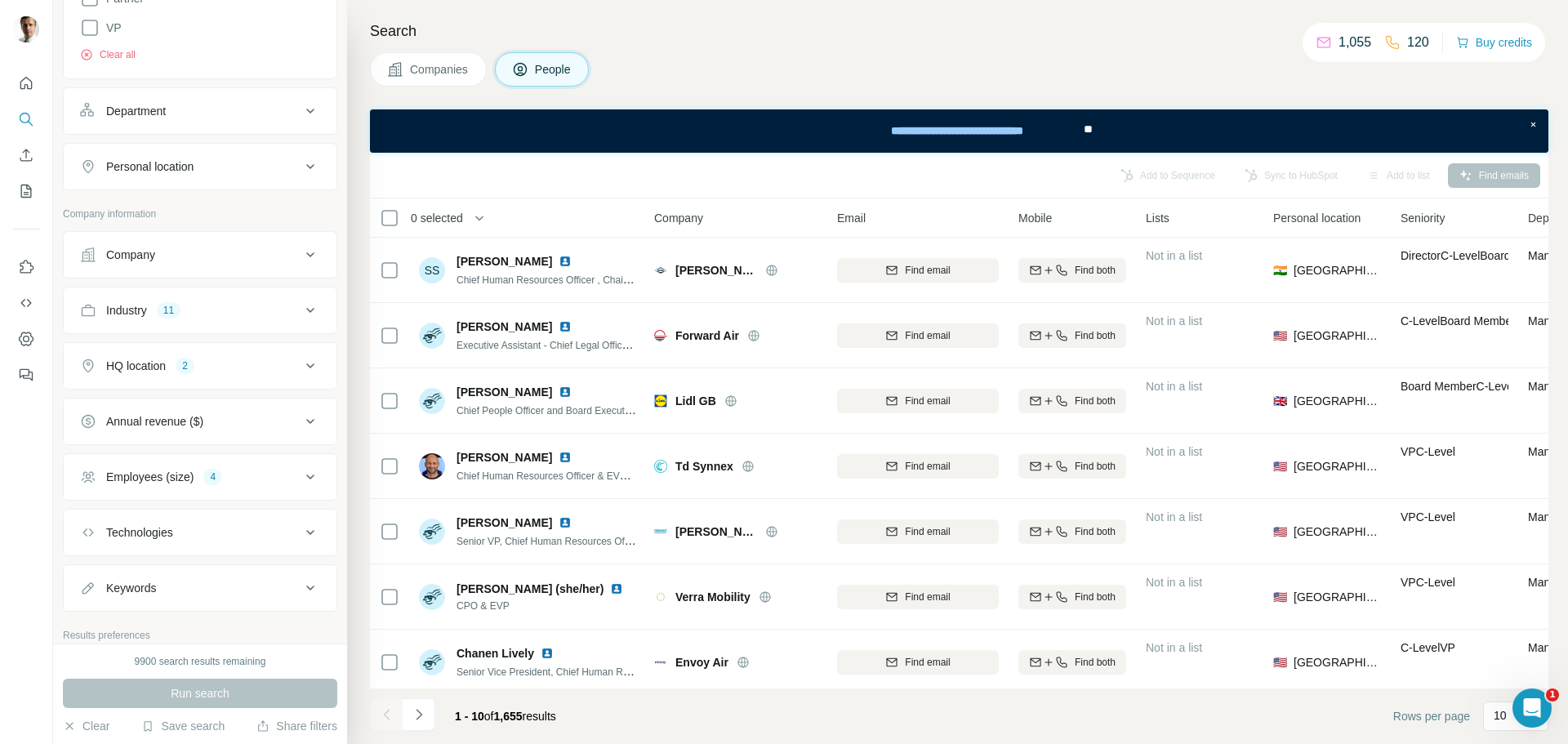
click at [221, 314] on div "Industry 11" at bounding box center [190, 310] width 220 height 17
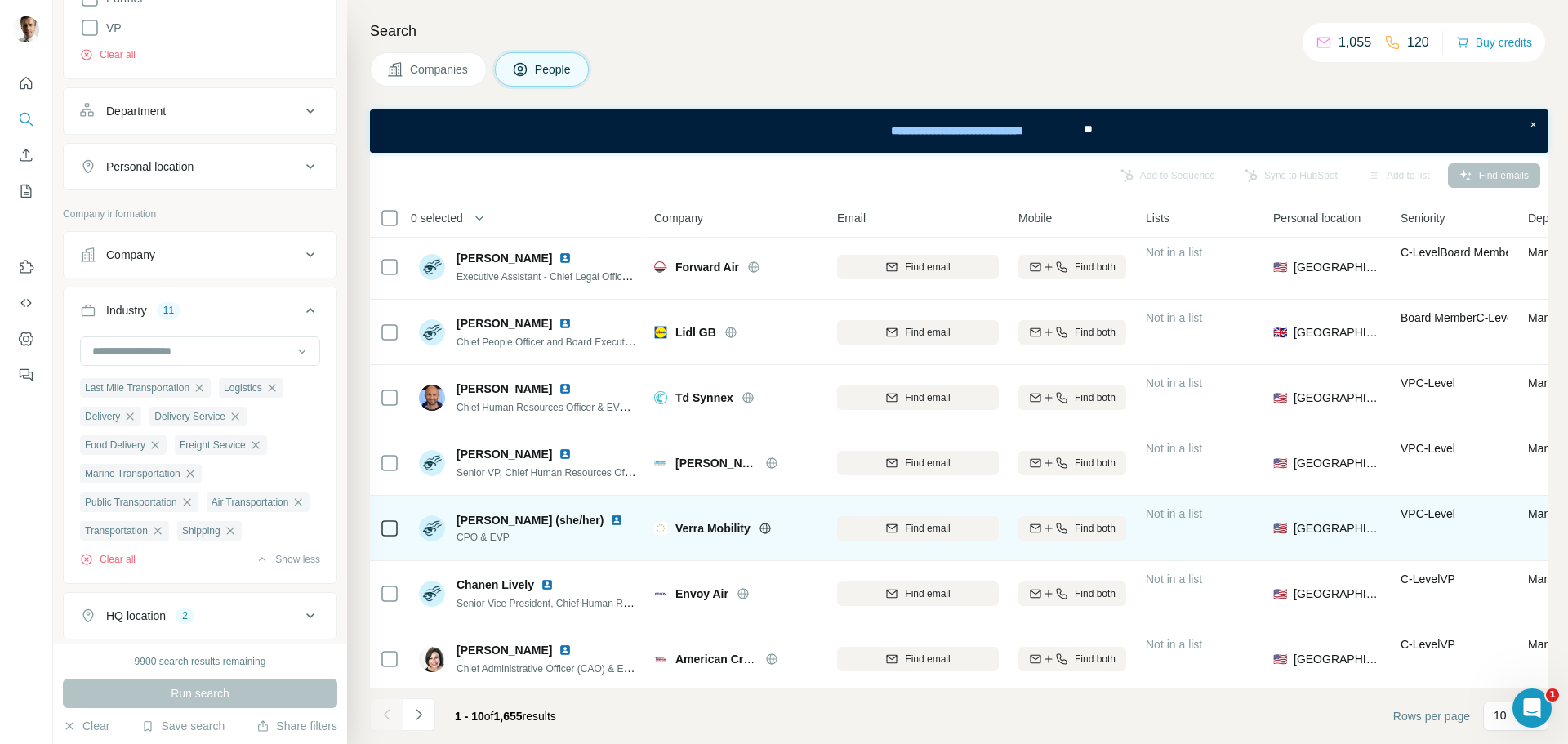
scroll to position [0, 0]
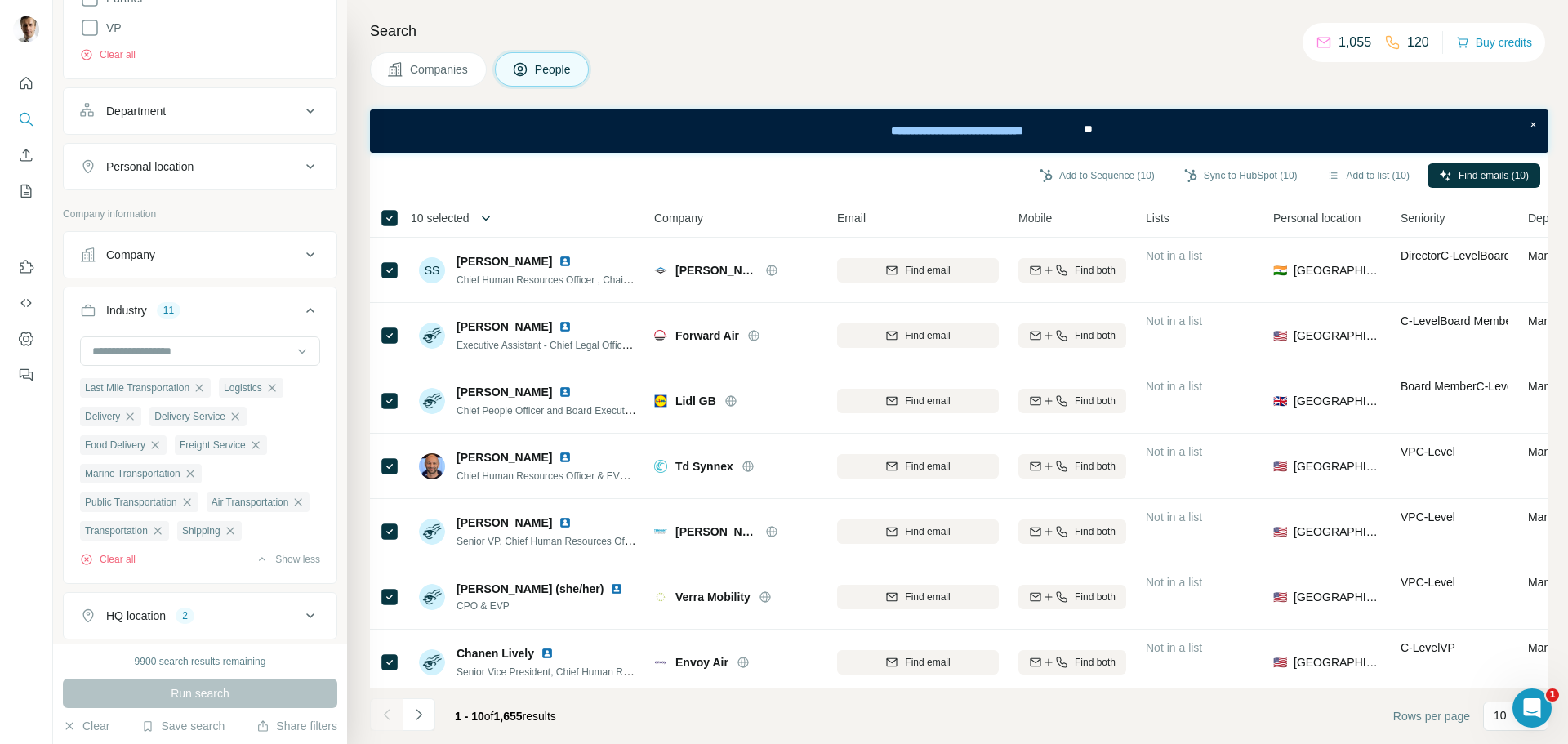
click at [487, 221] on icon "button" at bounding box center [487, 219] width 17 height 17
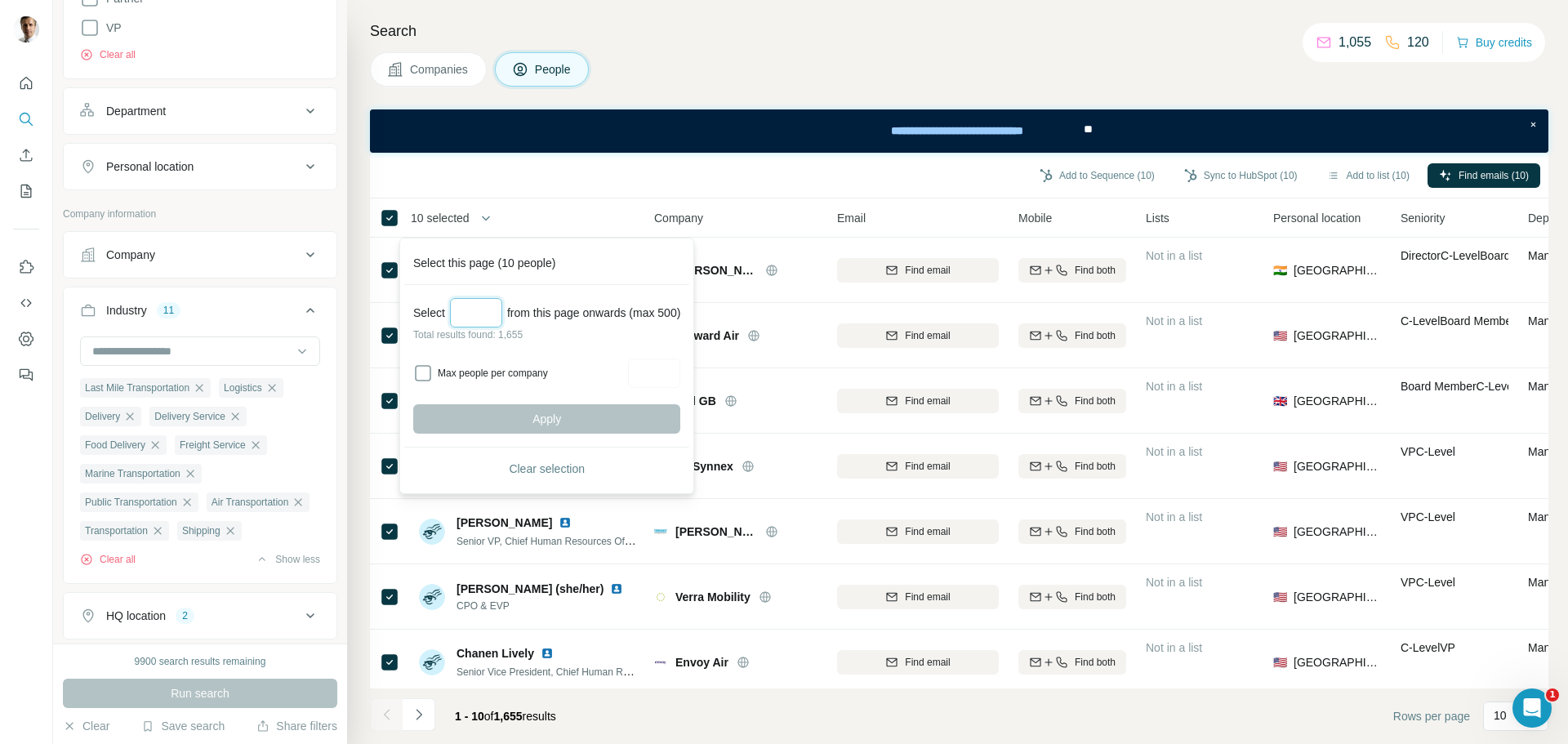
click at [475, 311] on input "Select a number (up to 500)" at bounding box center [476, 312] width 53 height 29
type input "***"
click at [759, 78] on div "Companies People" at bounding box center [959, 69] width 1178 height 34
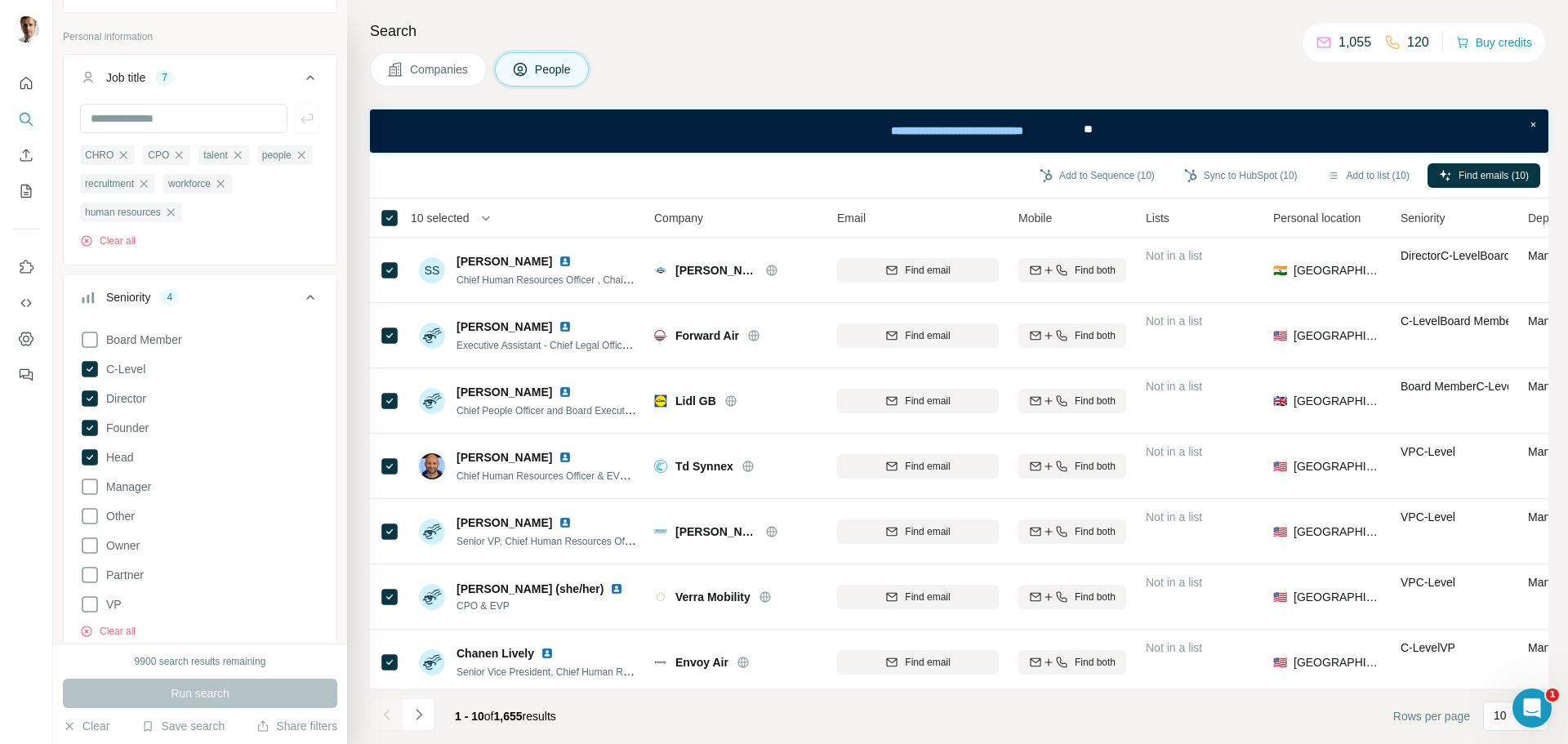
drag, startPoint x: 340, startPoint y: 336, endPoint x: 28, endPoint y: 19, distance: 444.8
